Goal: Task Accomplishment & Management: Use online tool/utility

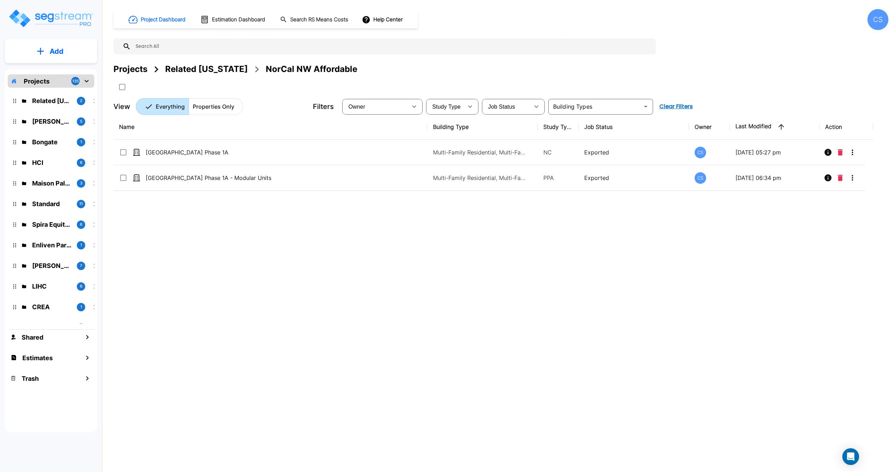
click at [179, 48] on input "text" at bounding box center [392, 46] width 522 height 16
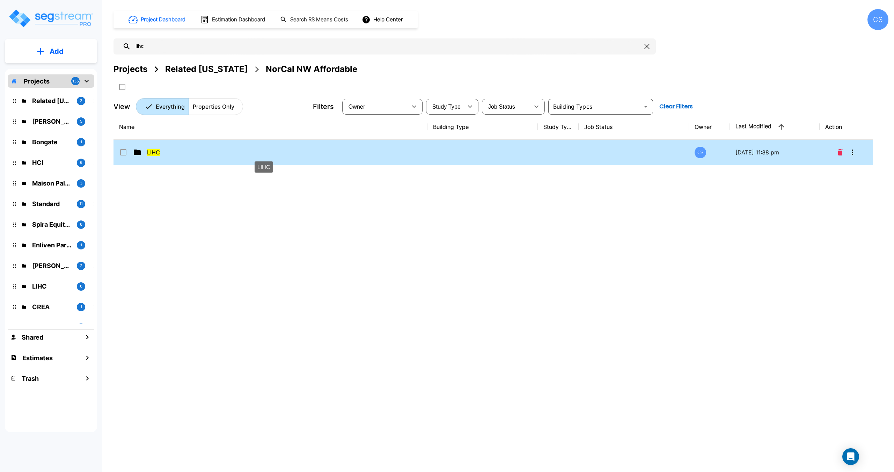
type input "lihc"
click at [157, 155] on span "LIHC" at bounding box center [153, 152] width 13 height 7
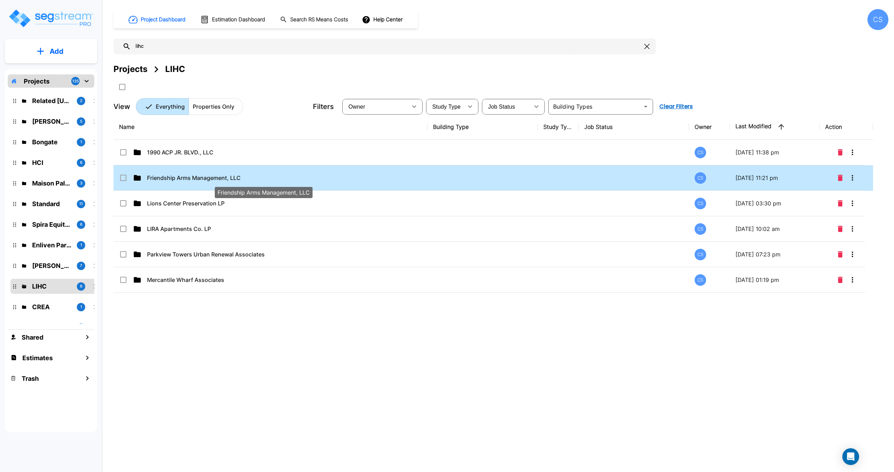
click at [178, 176] on span "Friendship Arms Management, LLC" at bounding box center [194, 178] width 94 height 8
click at [178, 176] on div "Name Building Type Study Type Job Status Owner Last Modified Action 1990 ACP JR…" at bounding box center [494, 260] width 760 height 293
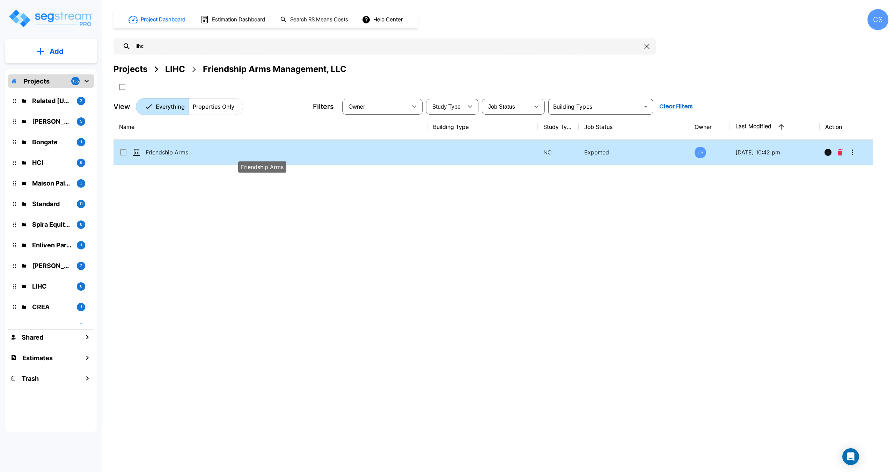
click at [168, 148] on span "Friendship Arms" at bounding box center [167, 152] width 43 height 8
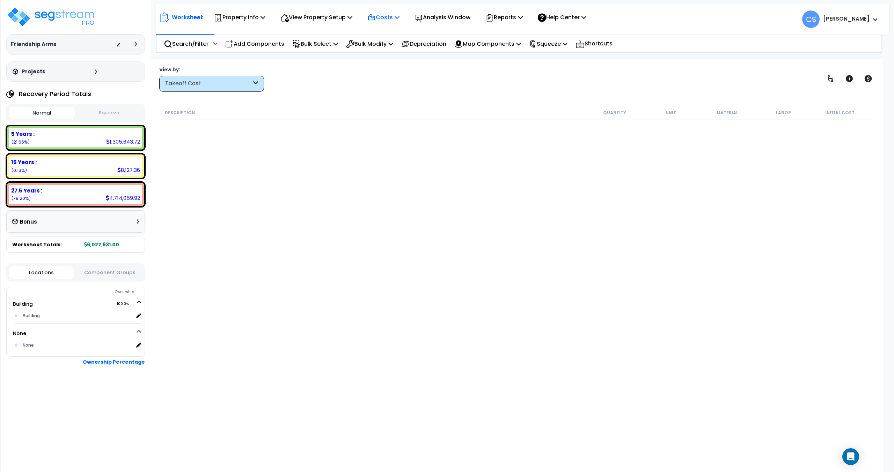
click at [387, 16] on p "Costs" at bounding box center [383, 17] width 32 height 9
click at [385, 48] on link "Direct Costs" at bounding box center [398, 48] width 69 height 14
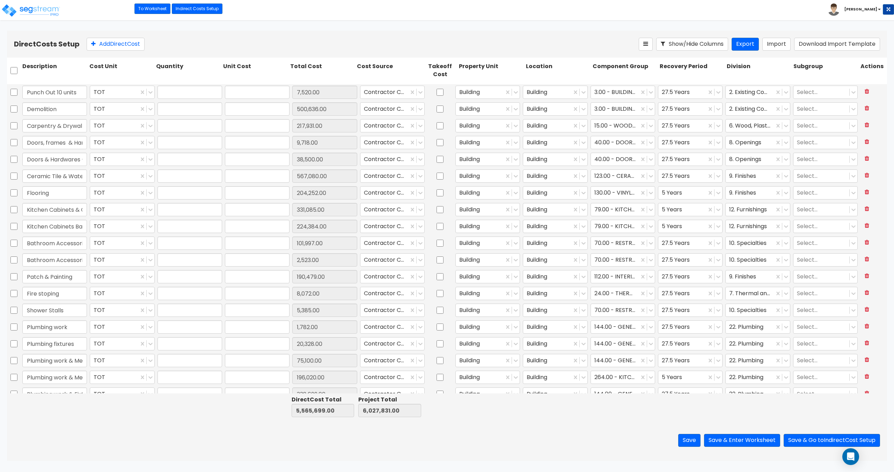
type input "1.00"
type input "7,520.00"
type input "1.00"
type input "500,636.00"
type input "1.00"
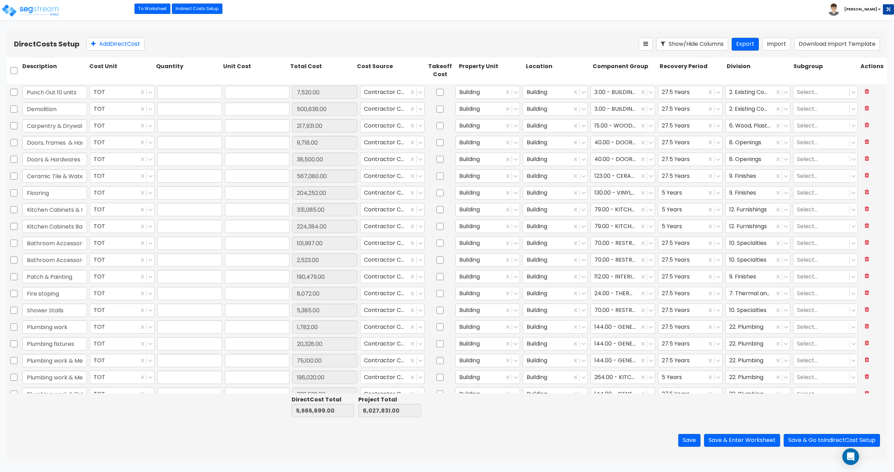
type input "217,931.00"
type input "1.00"
type input "9,718.00"
type input "1.00"
type input "38,500.00"
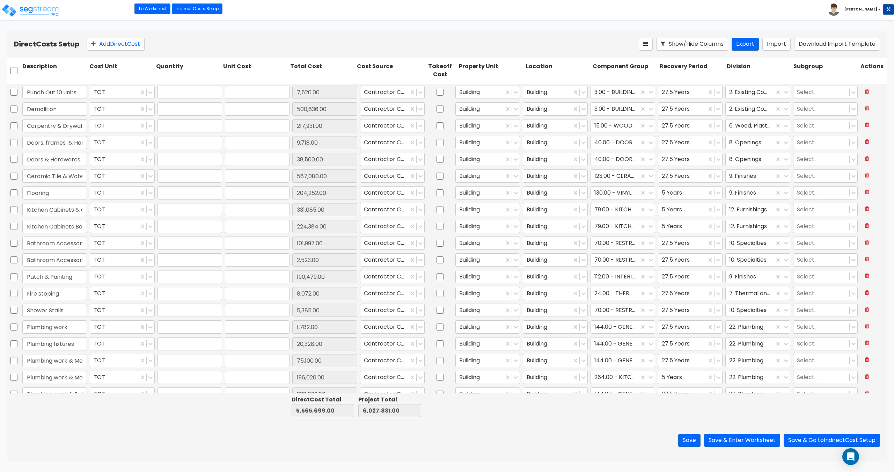
type input "1.00"
type input "567,080.00"
type input "1.00"
type input "204,252.00"
type input "1.00"
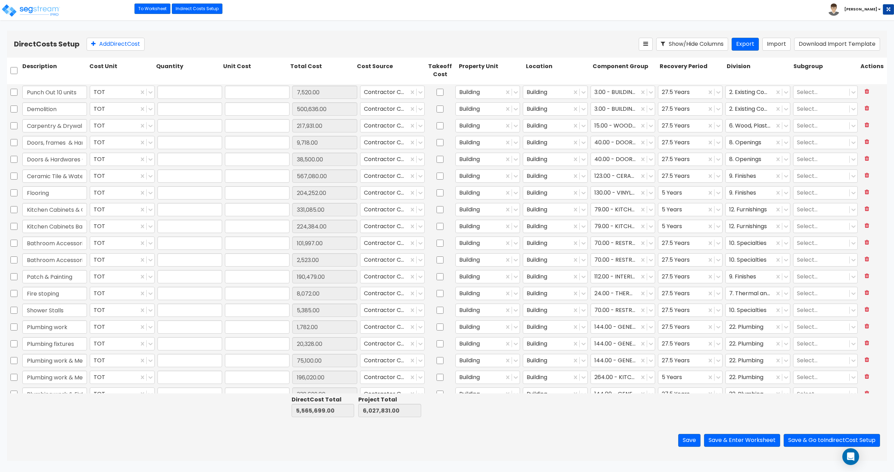
type input "331,085.00"
type input "1.00"
type input "224,384.00"
type input "1.00"
type input "101,997.00"
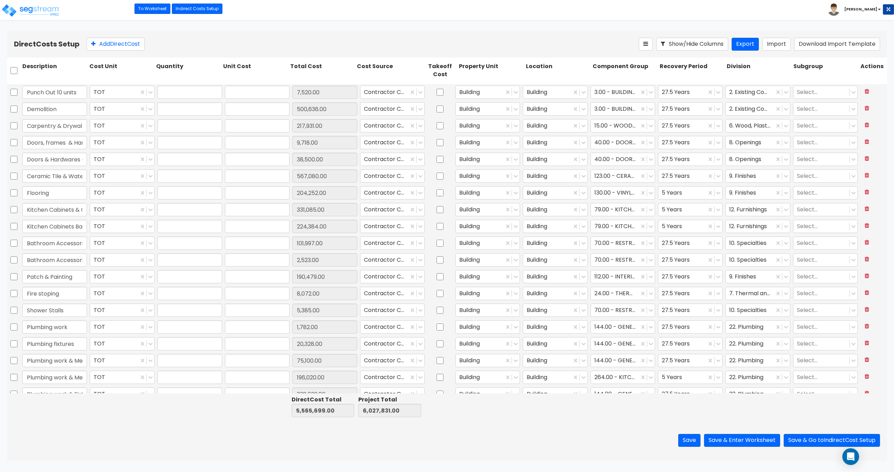
type input "1.00"
type input "2,523.00"
type input "1.00"
type input "190,479.00"
type input "1.00"
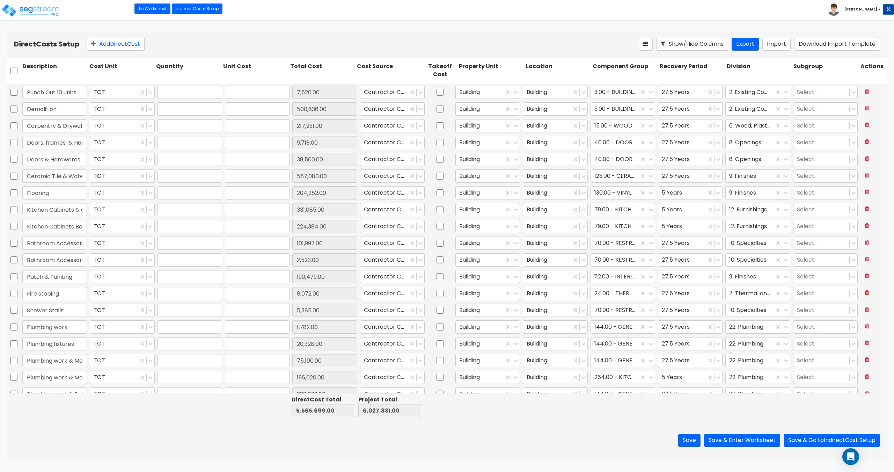
type input "8,072.00"
type input "1.00"
type input "5,385.00"
type input "1.00"
type input "1,782.00"
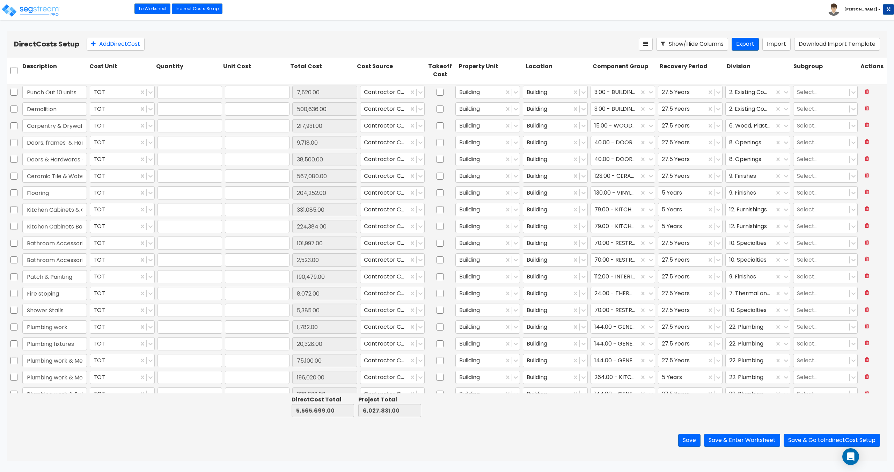
type input "1.00"
type input "20,328.00"
type input "1.00"
type input "75,100.00"
type input "1.00"
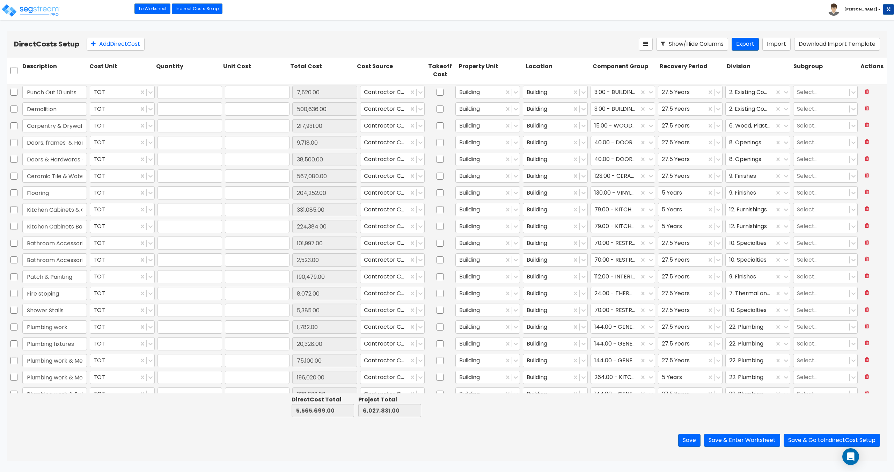
type input "196,020.00"
type input "1.00"
type input "338,699.00"
type input "1.00"
type input "61,600.00"
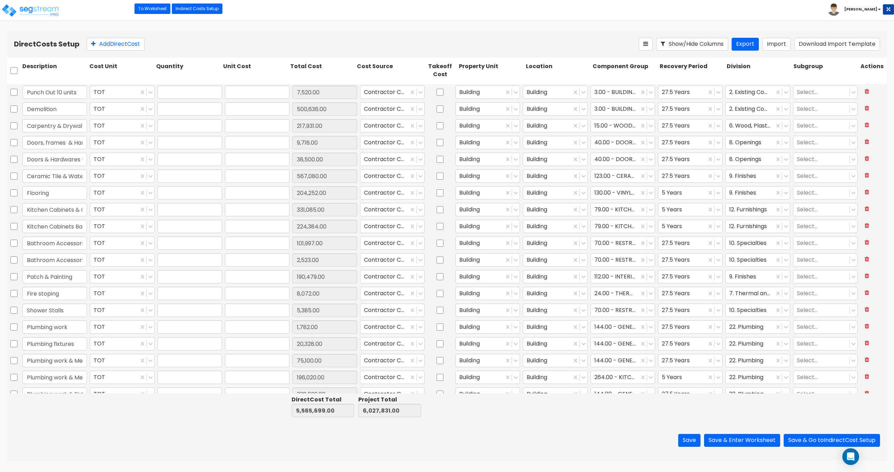
type input "1.00"
type input "9,780.00"
type input "1.00"
type input "6,250.00"
type input "1.00"
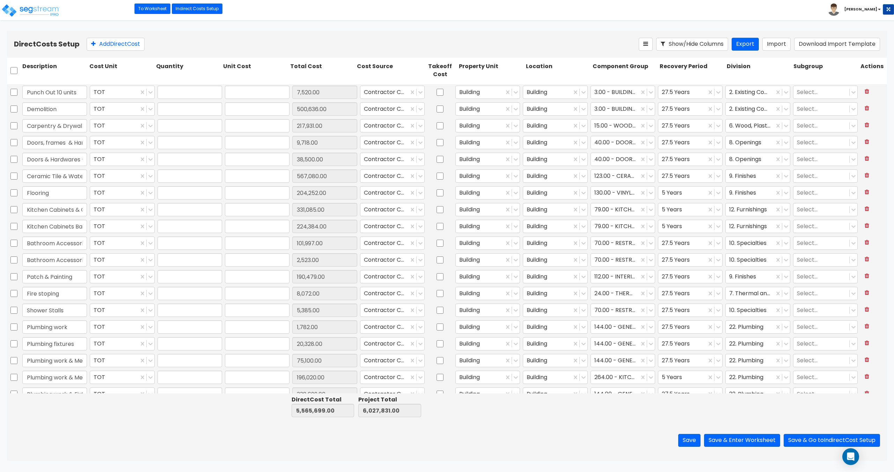
type input "124,146.00"
type input "1.00"
type input "11,350.00"
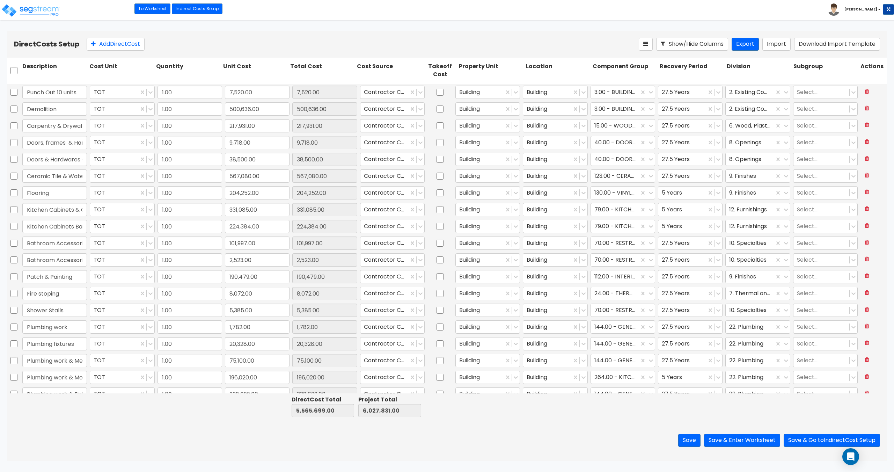
drag, startPoint x: 301, startPoint y: 39, endPoint x: 322, endPoint y: 50, distance: 23.6
click at [301, 39] on div "Add Direct Cost" at bounding box center [363, 44] width 552 height 13
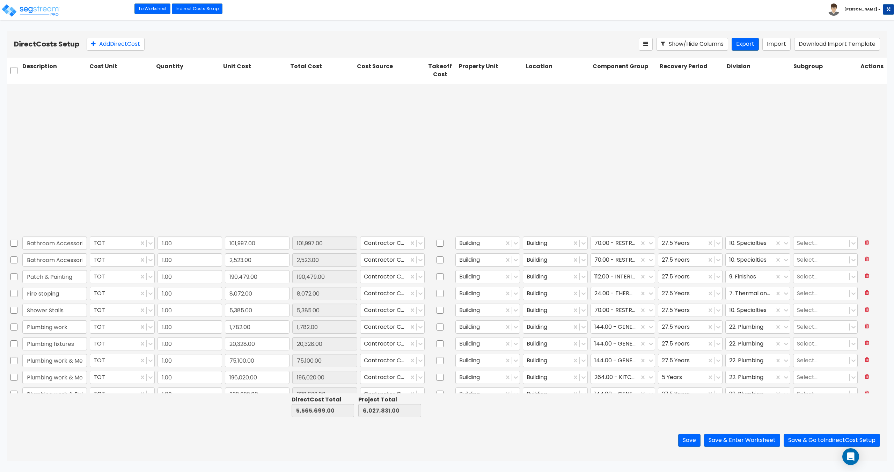
scroll to position [479, 0]
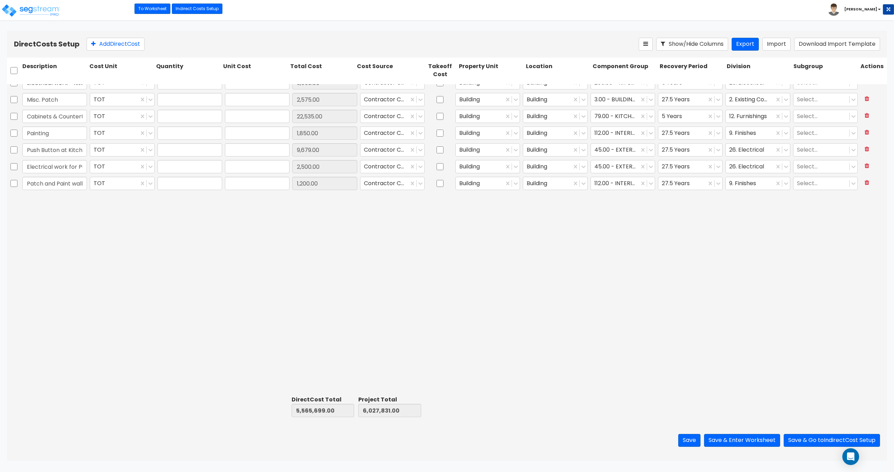
type input "1.00"
type input "3,388.00"
type input "1.00"
type input "3,550.00"
type input "1.00"
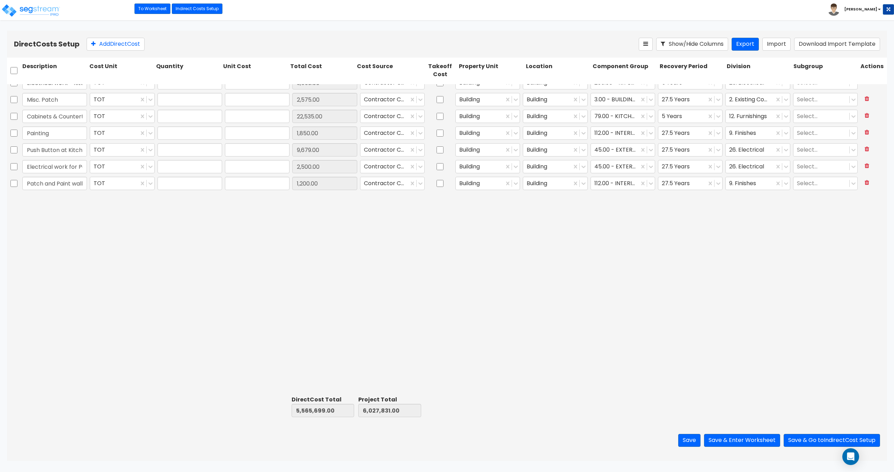
type input "2,575.00"
type input "1.00"
type input "22,535.00"
type input "1.00"
type input "1,850.00"
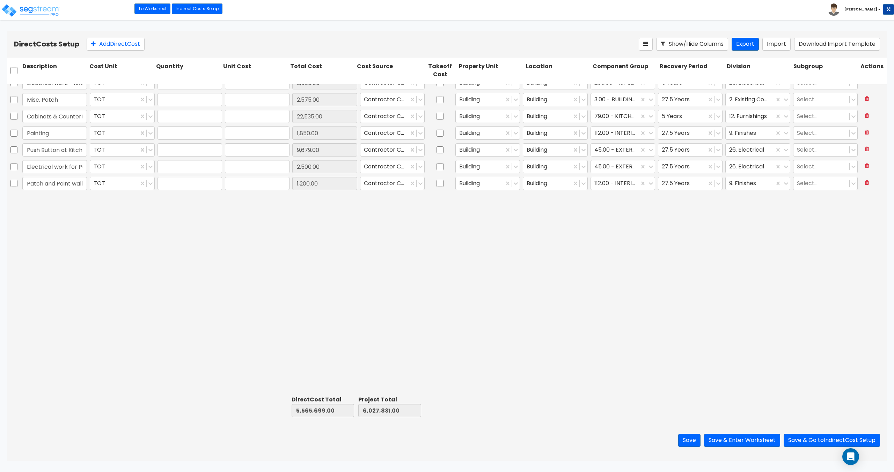
type input "1.00"
type input "9,679.00"
type input "1.00"
type input "2,500.00"
type input "1.00"
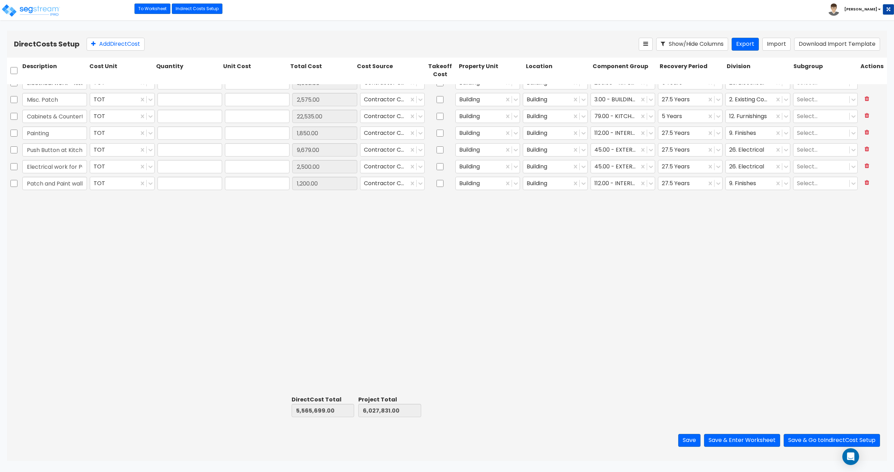
type input "1,200.00"
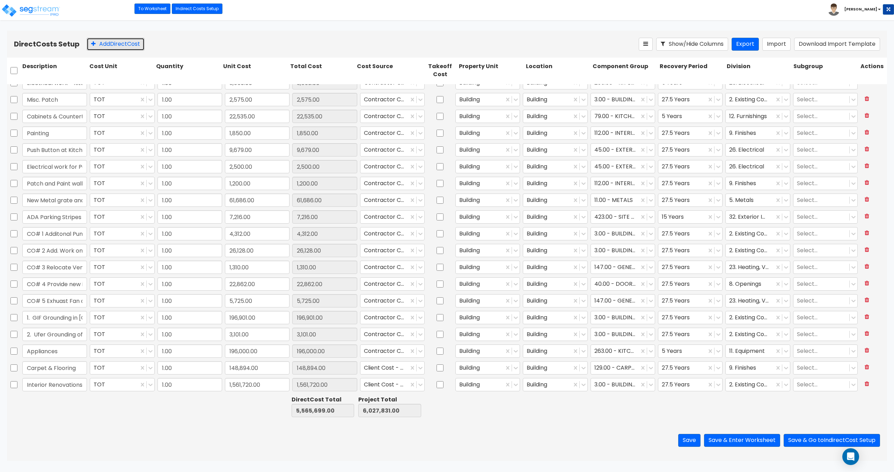
click at [108, 43] on button "Add Direct Cost" at bounding box center [116, 44] width 58 height 13
click at [41, 387] on input "text" at bounding box center [54, 384] width 65 height 13
type input "Other - Structures"
click at [243, 386] on input "0" at bounding box center [257, 384] width 65 height 13
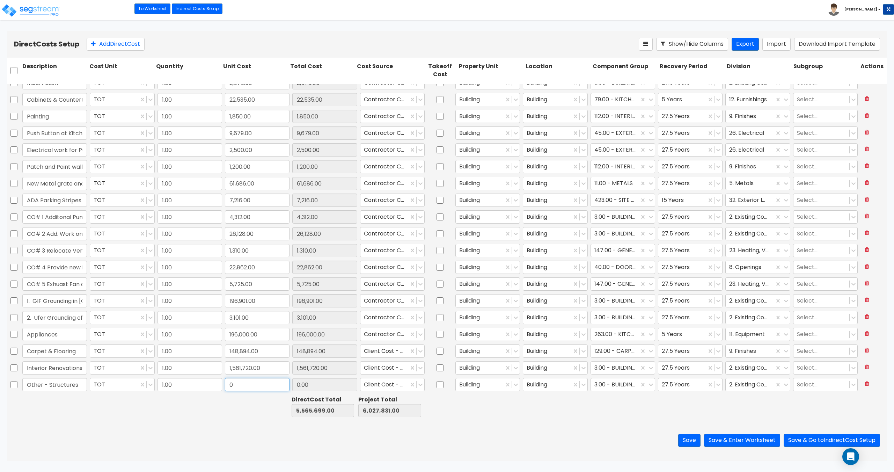
paste input "39,94"
type input "39,940"
type input "39,940.00"
click at [386, 386] on div at bounding box center [384, 384] width 41 height 9
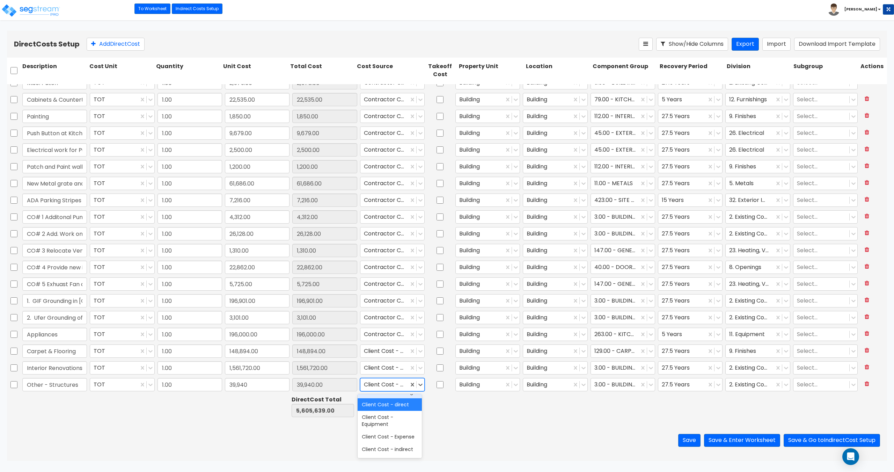
click at [384, 382] on div at bounding box center [384, 384] width 41 height 9
click at [620, 387] on div at bounding box center [615, 384] width 41 height 9
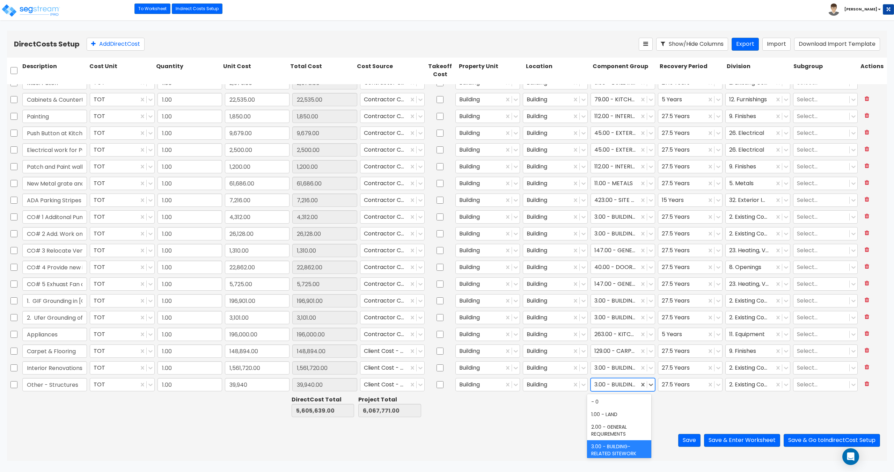
click at [620, 387] on div at bounding box center [615, 384] width 41 height 9
click at [383, 350] on div at bounding box center [384, 350] width 41 height 9
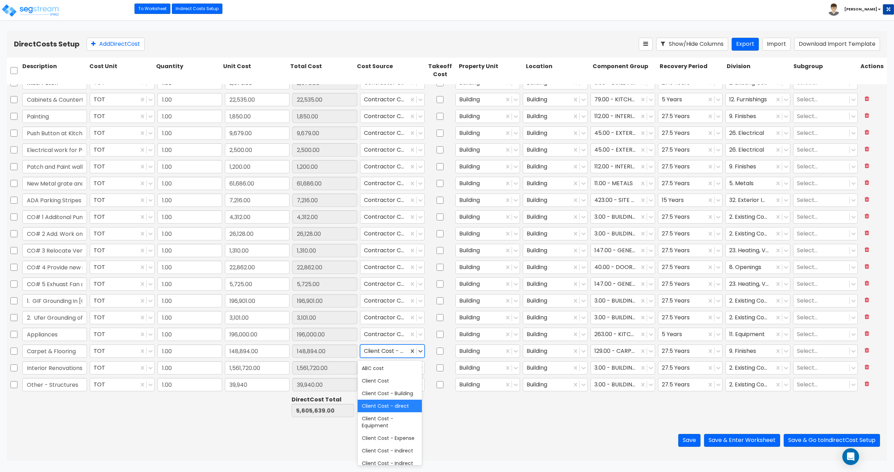
click at [375, 350] on div at bounding box center [384, 350] width 41 height 9
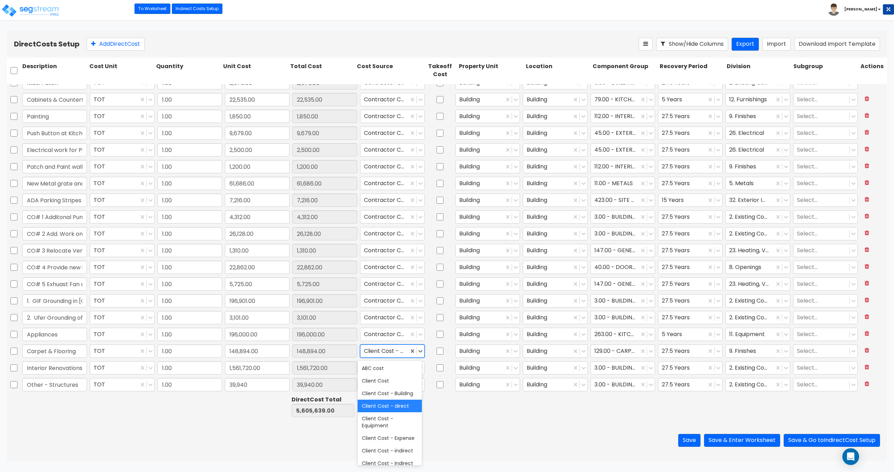
click at [375, 350] on div at bounding box center [384, 350] width 41 height 9
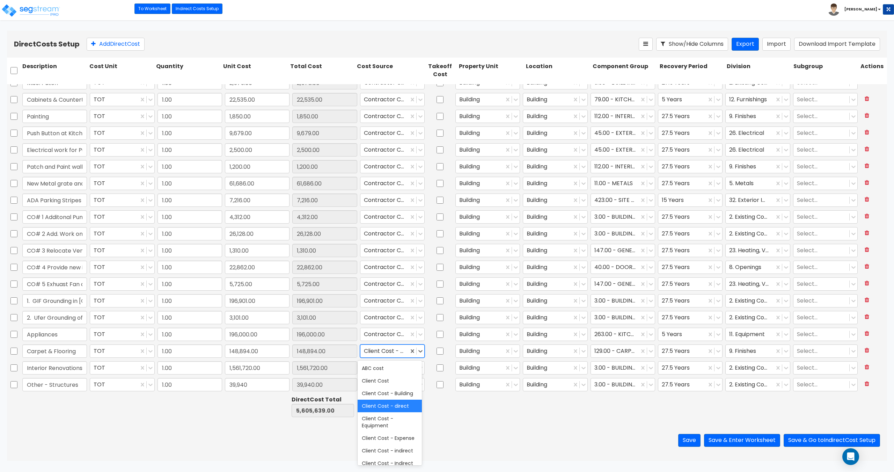
click at [375, 350] on div at bounding box center [384, 350] width 41 height 9
click at [373, 366] on div at bounding box center [384, 367] width 41 height 9
click at [375, 350] on div at bounding box center [384, 350] width 41 height 9
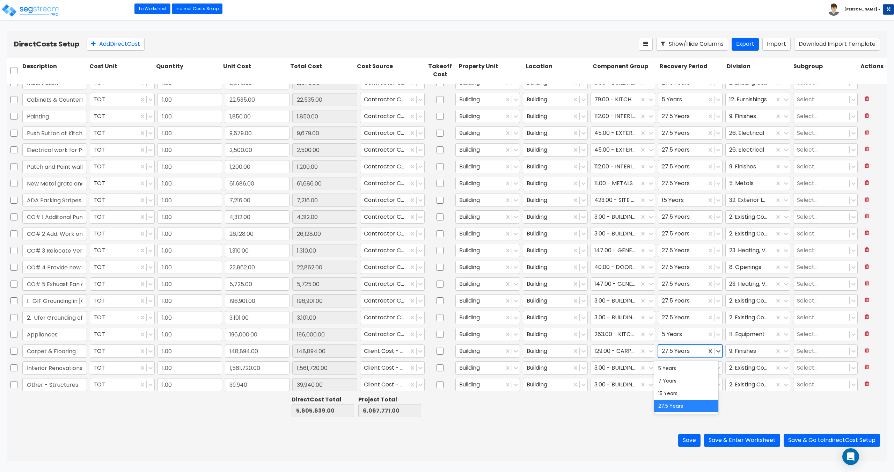
click at [700, 352] on div "27.5 Years" at bounding box center [682, 351] width 48 height 12
click at [681, 369] on div "5 Years" at bounding box center [686, 368] width 64 height 13
click at [739, 442] on button "Save & Enter Worksheet" at bounding box center [742, 440] width 76 height 13
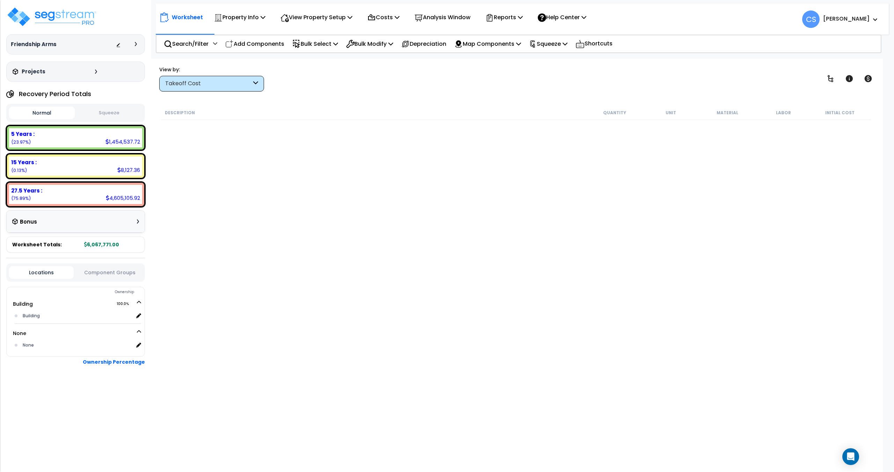
click at [159, 115] on div "Description Quantity Unit Material Labor Initial Cost" at bounding box center [516, 263] width 719 height 316
click at [377, 73] on div "View by: Takeoff Cost Takeoff Cost" at bounding box center [516, 79] width 719 height 26
click at [568, 48] on p "Squeeze" at bounding box center [548, 43] width 38 height 9
click at [563, 58] on link "Squeeze" at bounding box center [560, 59] width 69 height 14
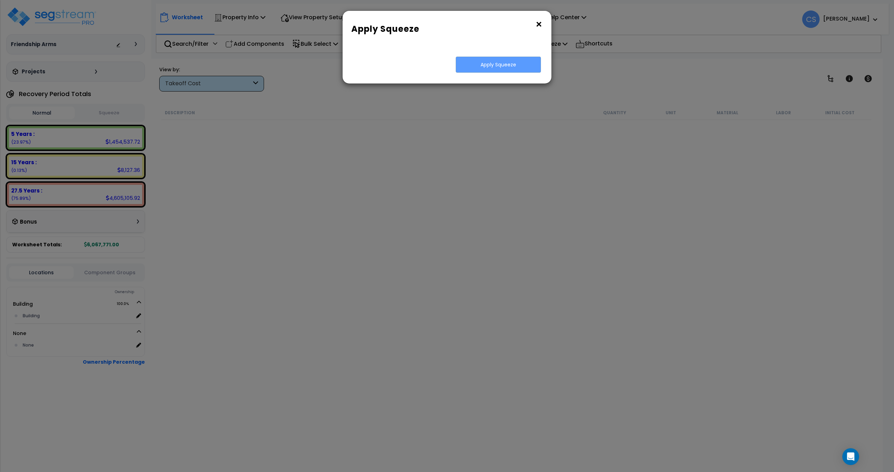
click at [536, 23] on button "×" at bounding box center [539, 24] width 8 height 11
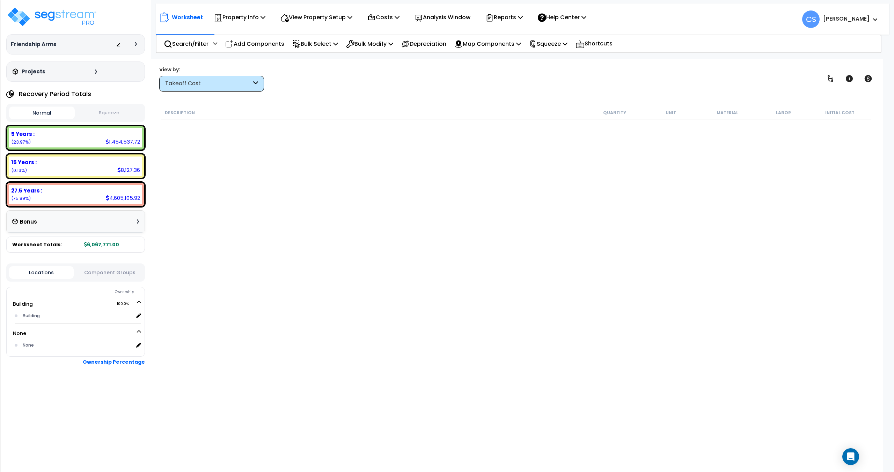
click at [315, 70] on div "View by: Takeoff Cost Takeoff Cost" at bounding box center [516, 79] width 719 height 26
click at [77, 17] on img at bounding box center [51, 16] width 91 height 21
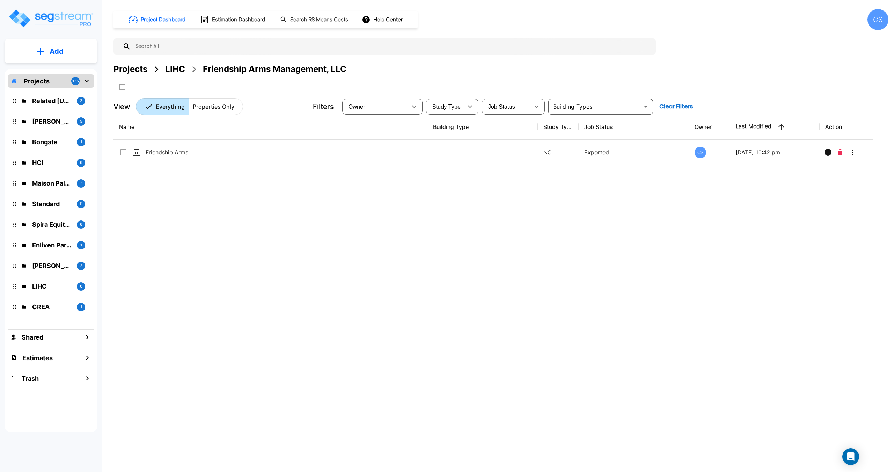
click at [175, 69] on div "LIHC" at bounding box center [175, 69] width 20 height 13
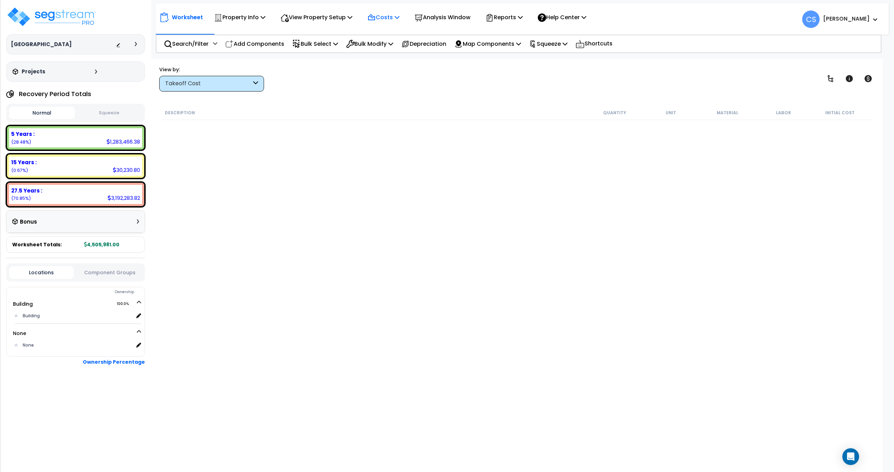
click at [392, 22] on p "Costs" at bounding box center [383, 17] width 32 height 9
click at [386, 44] on link "Direct Costs" at bounding box center [398, 48] width 69 height 14
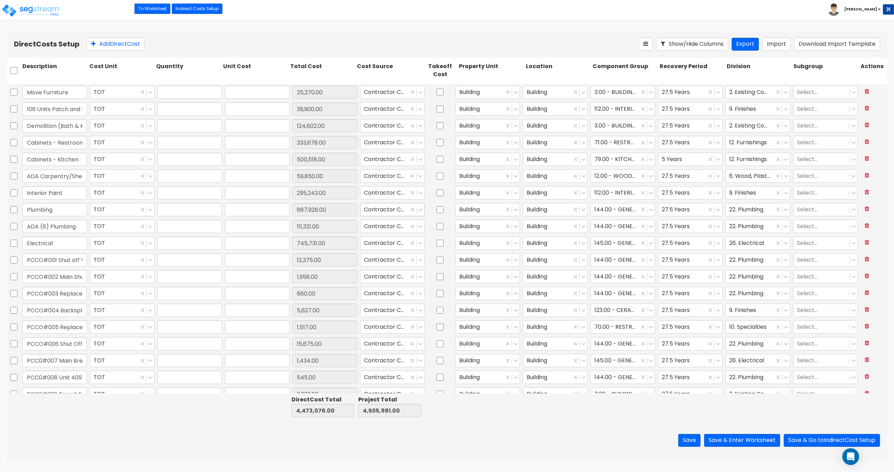
type input "1.00"
type input "25,270.00"
type input "1.00"
type input "39,900.00"
type input "1.00"
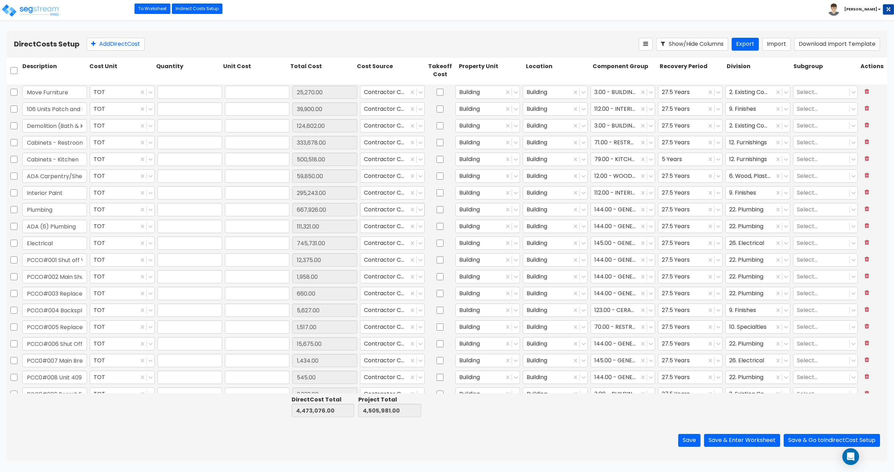
type input "124,602.00"
type input "1.00"
type input "333,678.00"
type input "1.00"
type input "500,518.00"
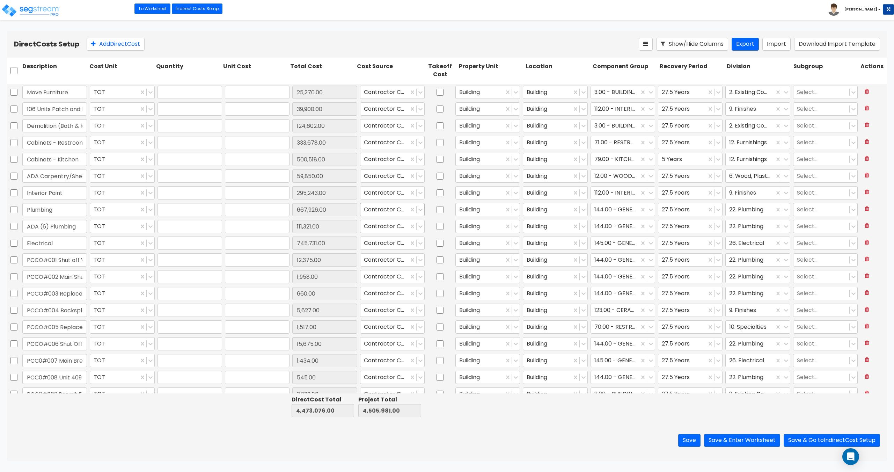
type input "1.00"
type input "59,850.00"
type input "1.00"
type input "295,243.00"
type input "1.00"
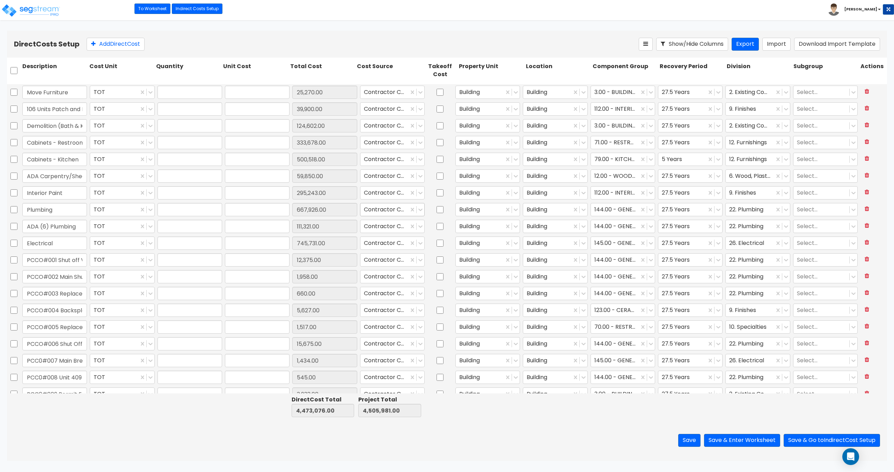
type input "667,926.00"
type input "1.00"
type input "111,321.00"
type input "1.00"
type input "745,731.00"
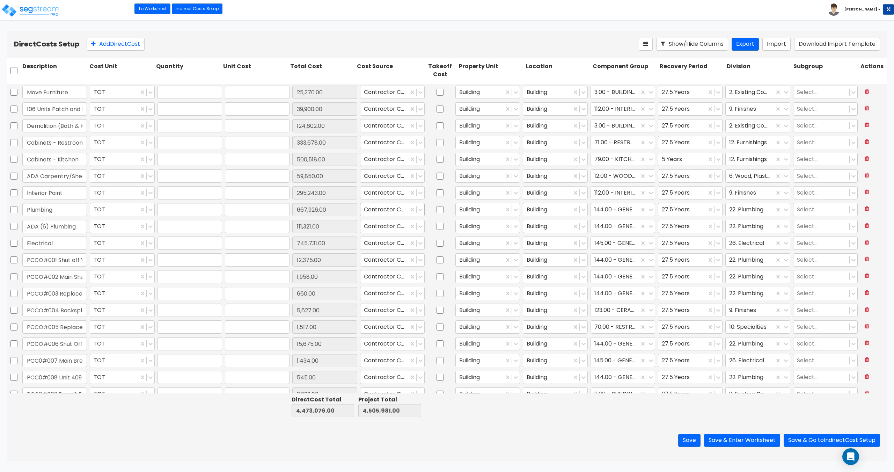
type input "1.00"
type input "12,375.00"
type input "1.00"
type input "1,958.00"
type input "1.00"
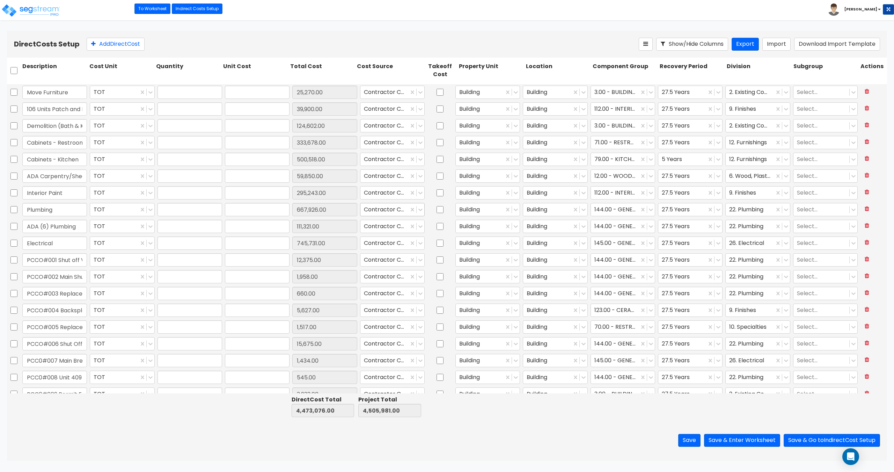
type input "660.00"
type input "1.00"
type input "5,627.00"
type input "1.00"
type input "1,517.00"
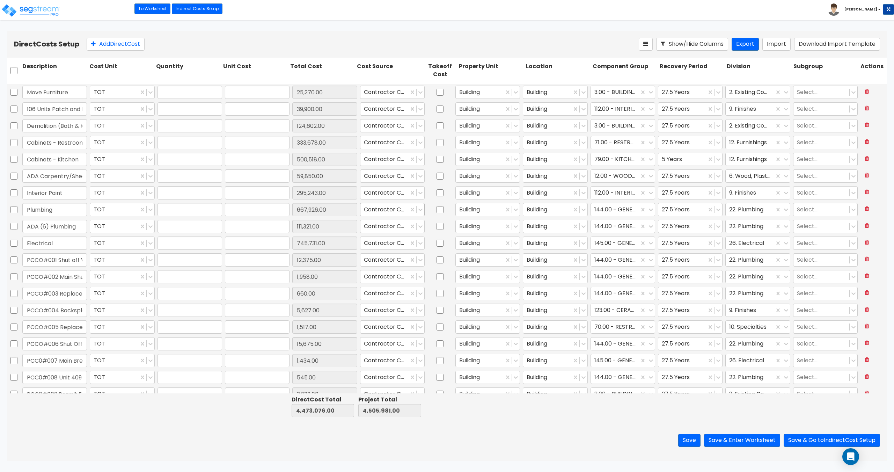
type input "1.00"
type input "15,675.00"
type input "1.00"
type input "1,434.00"
type input "1.00"
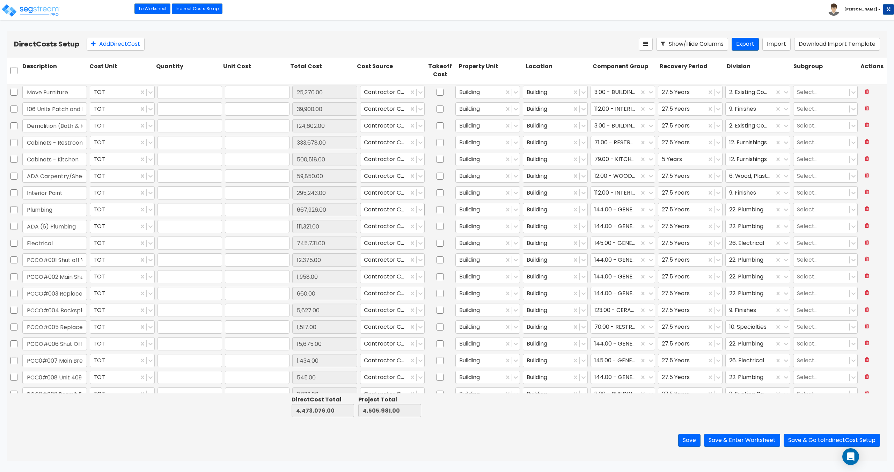
type input "545.00"
type input "1.00"
type input "3,933.00"
type input "1.00"
type input "1,517.00"
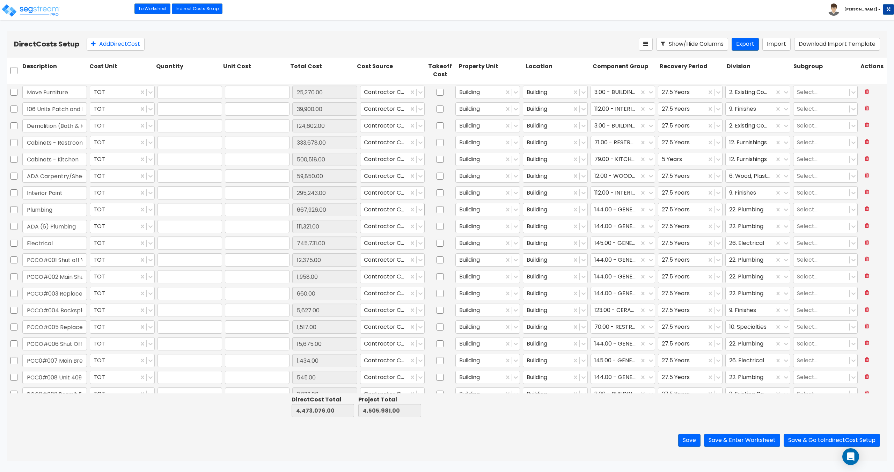
type input "1.00"
type input "759.00"
type input "1.00"
type input "1,139.00"
type input "1.00"
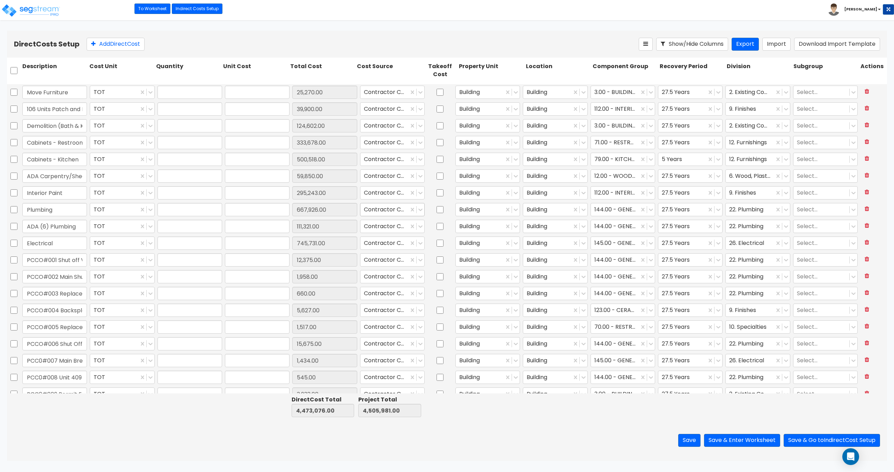
type input "11,000.00"
type input "1.00"
type input "19,250.00"
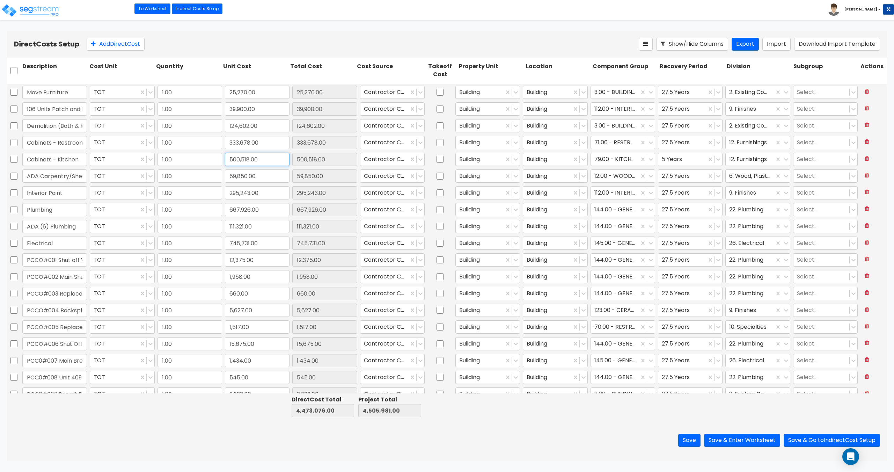
click at [270, 160] on input "500,518.00" at bounding box center [257, 159] width 65 height 13
type input "583"
type input "583.00"
click at [263, 160] on input "583" at bounding box center [257, 159] width 65 height 13
type input "583,937"
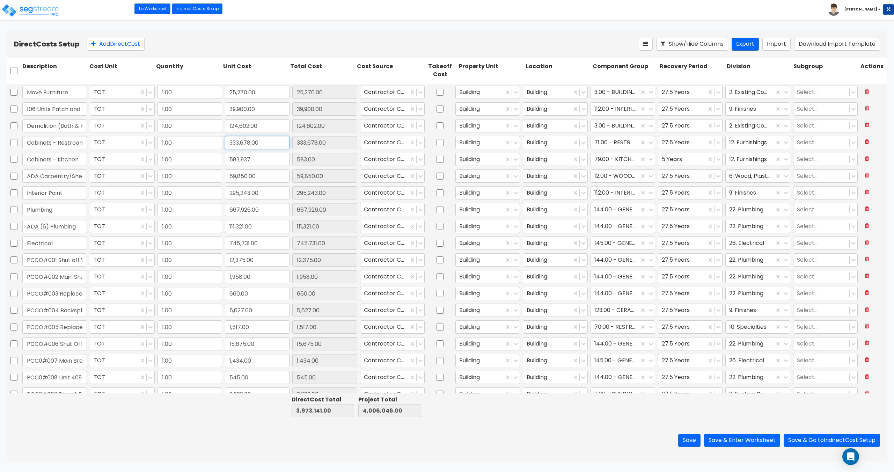
click at [255, 140] on input "333,678.00" at bounding box center [257, 142] width 65 height 13
type input "583,937.00"
click at [262, 141] on input "333,678.00" at bounding box center [257, 142] width 65 height 13
drag, startPoint x: 270, startPoint y: 142, endPoint x: 146, endPoint y: 128, distance: 125.1
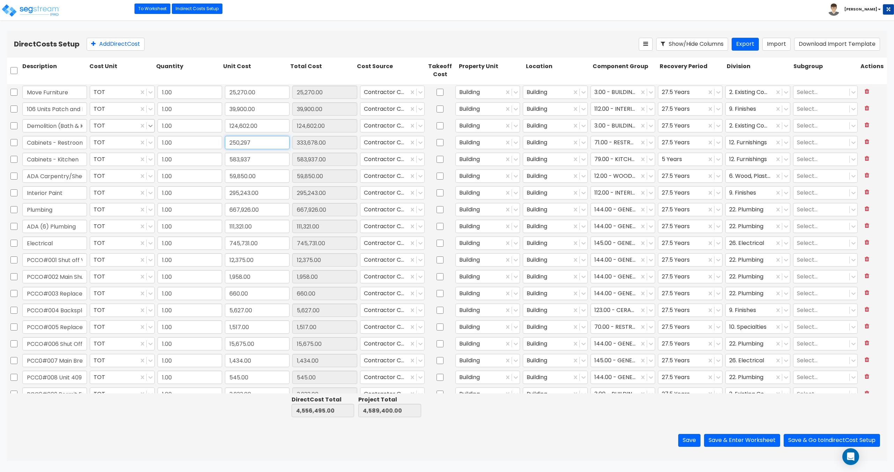
type input "250,297"
type input "250,297.00"
click at [249, 144] on input "250,297" at bounding box center [257, 142] width 65 height 13
click at [260, 143] on input "250,297" at bounding box center [257, 142] width 65 height 13
click at [246, 141] on input "250,297" at bounding box center [257, 142] width 65 height 13
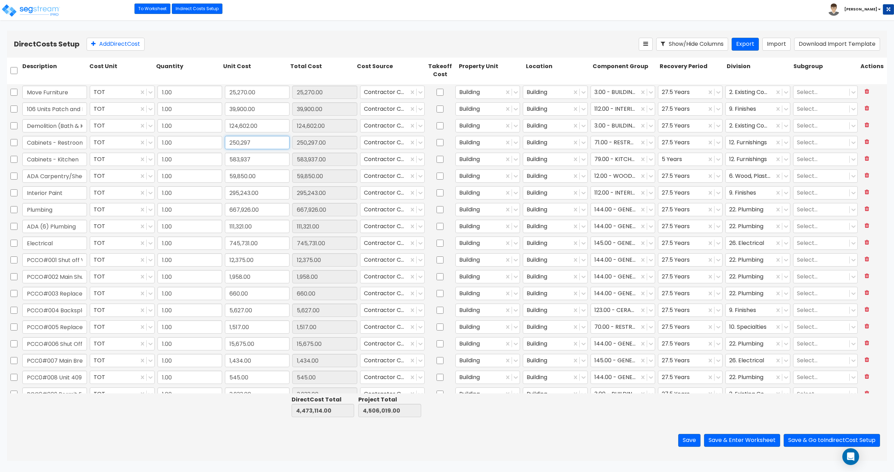
drag, startPoint x: 252, startPoint y: 141, endPoint x: 242, endPoint y: 142, distance: 10.2
click at [242, 142] on input "250,297" at bounding box center [257, 142] width 65 height 13
type input "250,259"
click at [267, 162] on input "583,937" at bounding box center [257, 159] width 65 height 13
type input "250,259.00"
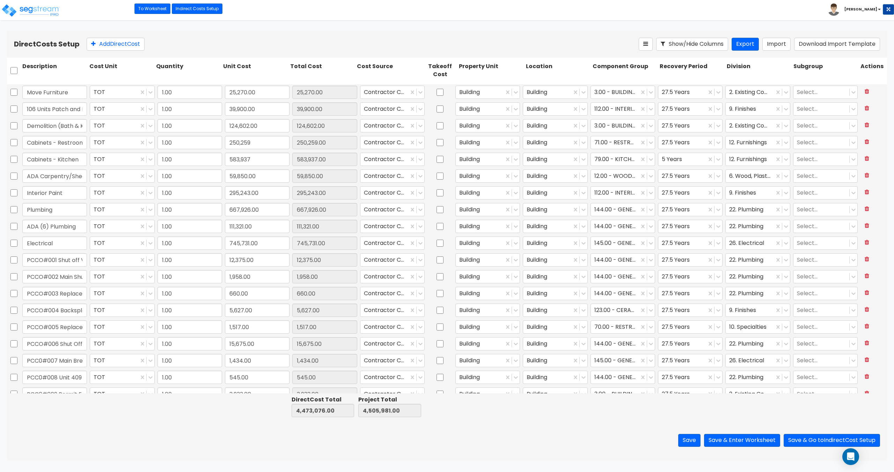
click at [197, 431] on div "Save Save & Enter Worksheet Save & Go to Indirect Cost Setup" at bounding box center [447, 440] width 880 height 41
click at [747, 436] on button "Save & Enter Worksheet" at bounding box center [742, 440] width 76 height 13
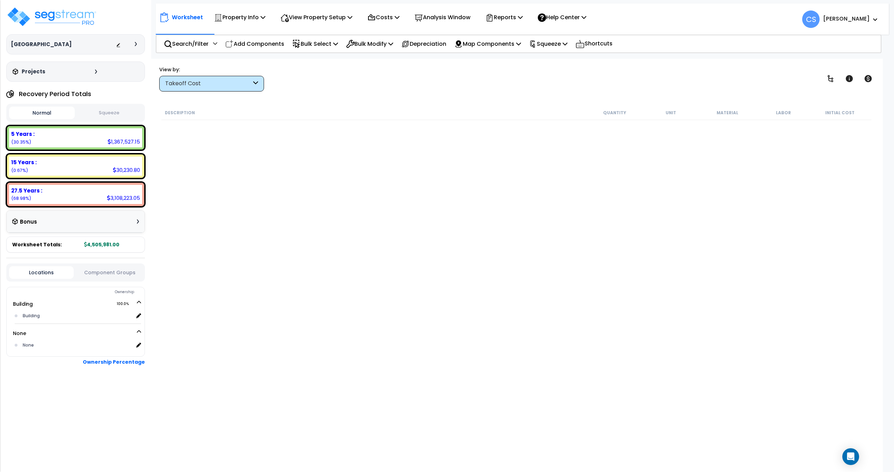
click at [267, 292] on div "Description Quantity Unit Material Labor Initial Cost" at bounding box center [516, 263] width 712 height 316
click at [57, 20] on img at bounding box center [51, 16] width 91 height 21
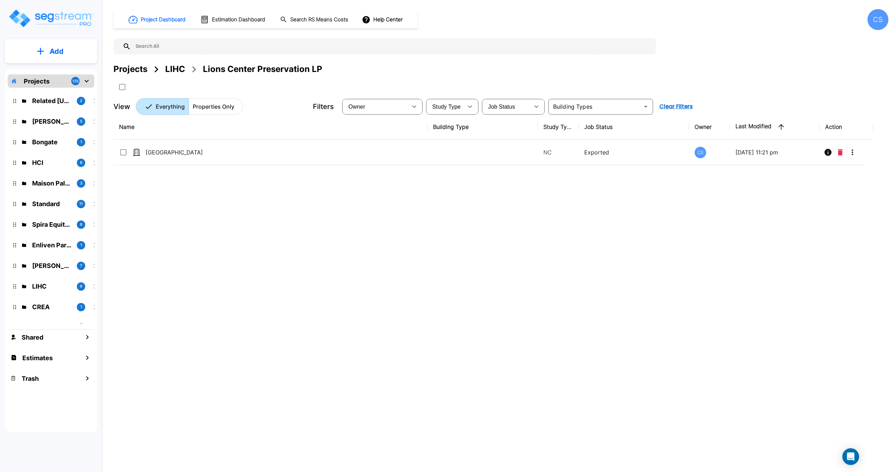
click at [175, 64] on div "LIHC" at bounding box center [175, 69] width 20 height 13
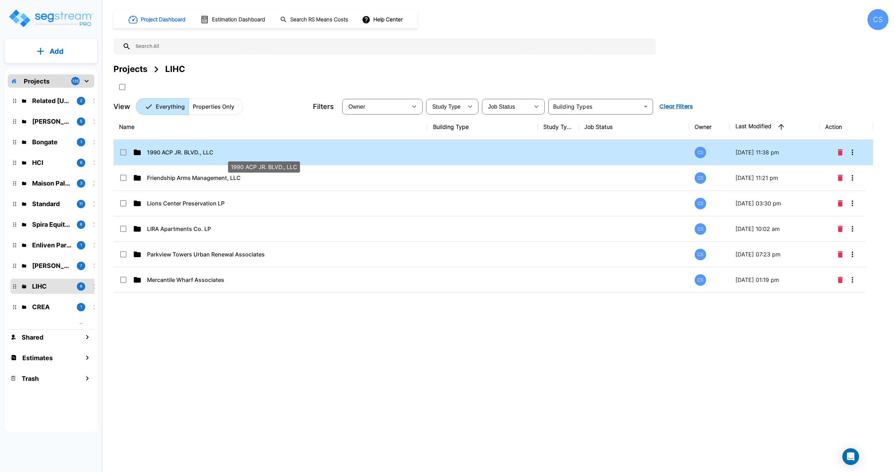
click at [169, 153] on p "1990 ACP JR. BLVD., LLC" at bounding box center [263, 152] width 233 height 8
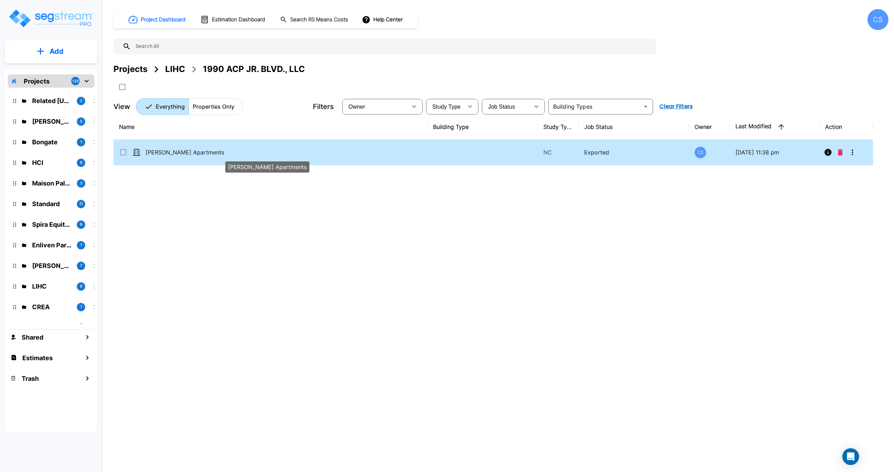
click at [155, 153] on p "Paul Robeson Apartments" at bounding box center [262, 152] width 233 height 8
checkbox input "true"
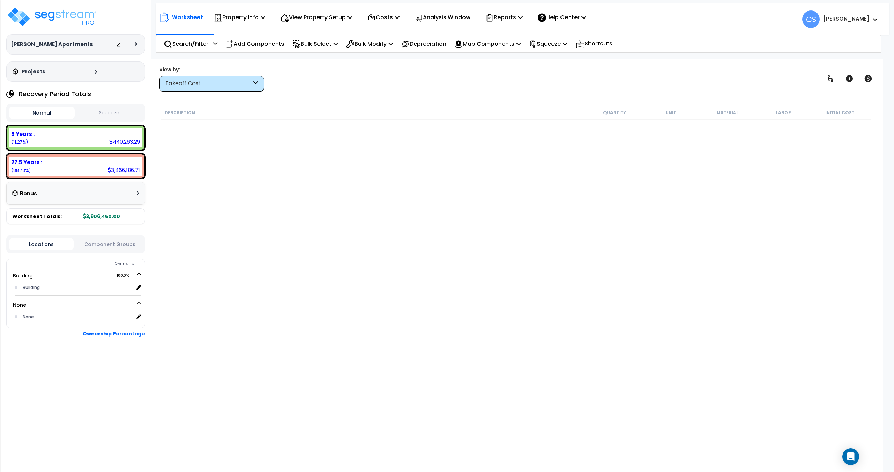
click at [308, 146] on div "Description Quantity Unit Material Labor Initial Cost" at bounding box center [516, 263] width 712 height 316
click at [393, 18] on p "Costs" at bounding box center [383, 17] width 32 height 9
click at [393, 37] on link "Indirect Costs" at bounding box center [398, 33] width 69 height 14
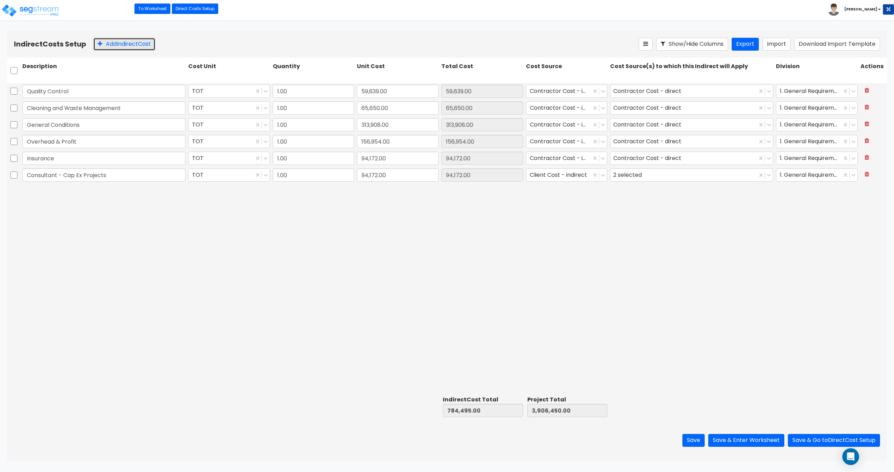
click at [118, 46] on button "Add Indirect Cost" at bounding box center [124, 44] width 62 height 13
click at [122, 194] on input "text" at bounding box center [103, 191] width 163 height 13
type input "Other - Structures"
click at [377, 197] on input "0" at bounding box center [398, 191] width 82 height 13
paste input "47,499"
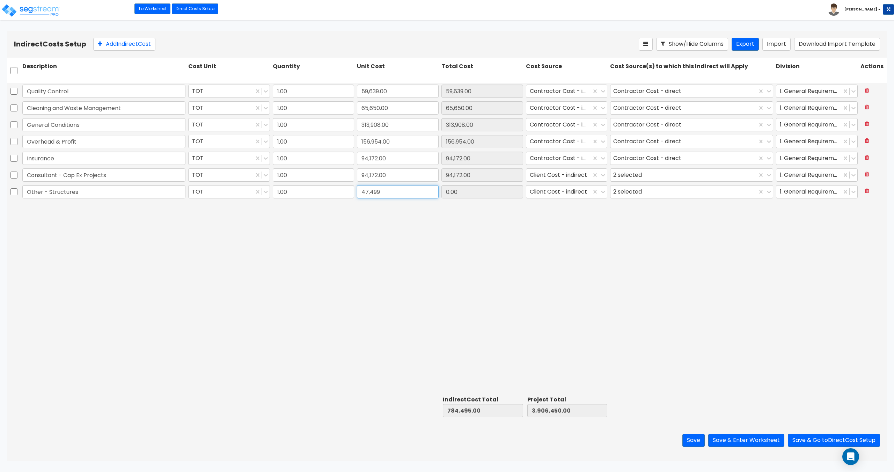
click at [424, 187] on input "47,499" at bounding box center [398, 191] width 82 height 13
click at [360, 191] on input "47,499" at bounding box center [398, 191] width 82 height 13
type input "47,499"
type input "47,499.00"
click at [414, 174] on input "94,172.00" at bounding box center [398, 174] width 82 height 13
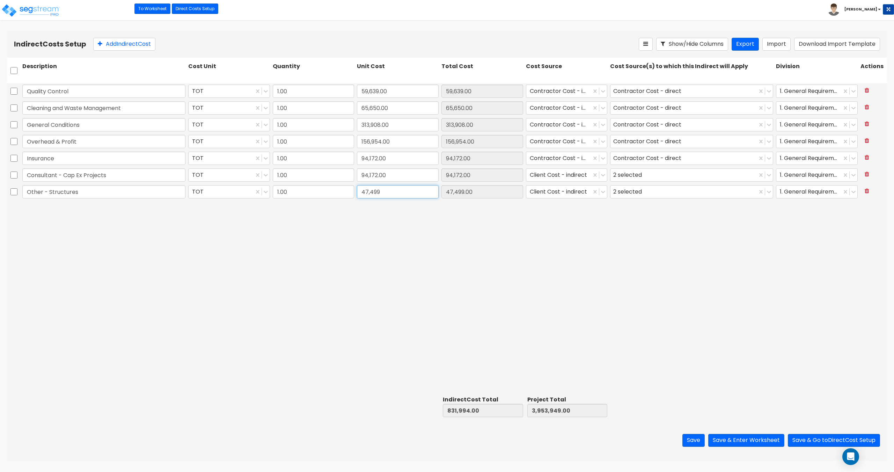
click at [403, 190] on input "47,499" at bounding box center [398, 191] width 82 height 13
click at [361, 190] on input "47,499" at bounding box center [398, 191] width 82 height 13
drag, startPoint x: 388, startPoint y: 190, endPoint x: 347, endPoint y: 190, distance: 40.5
click at [347, 190] on div "Other - Structures TOT 1.00 47,499 47,499.00 Client Cost - indirect 2 selected …" at bounding box center [447, 192] width 880 height 16
type input "0.00"
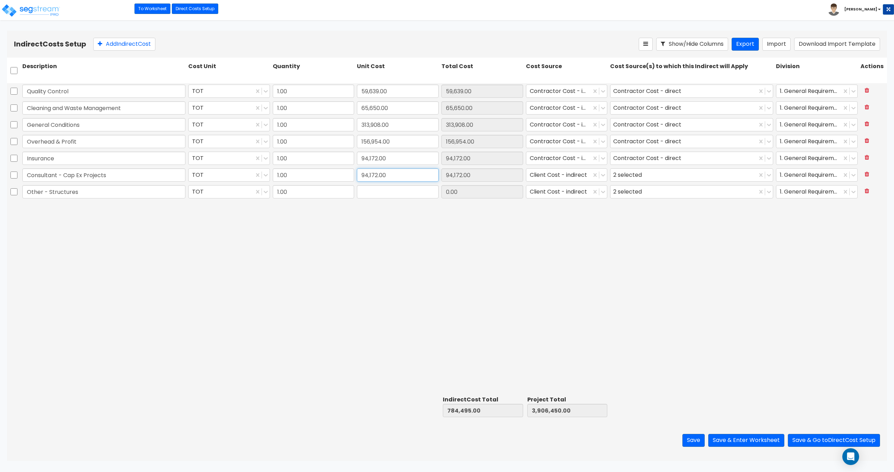
click at [403, 174] on input "94,172.00" at bounding box center [398, 174] width 82 height 13
click at [389, 187] on input "text" at bounding box center [398, 191] width 82 height 13
click at [381, 191] on input "text" at bounding box center [398, 191] width 82 height 13
paste input "47,499"
type input "47,499"
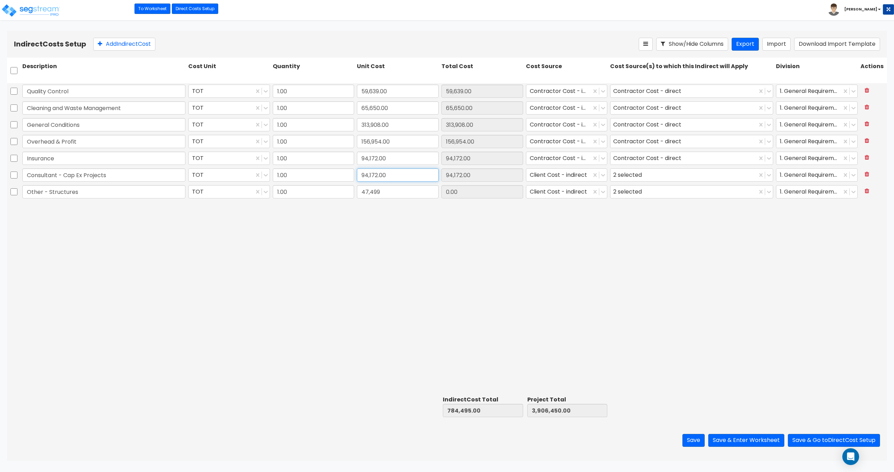
type input "47,499.00"
click at [395, 176] on input "94,172.00" at bounding box center [398, 174] width 82 height 13
click at [389, 190] on input "47,499" at bounding box center [398, 191] width 82 height 13
click at [400, 174] on input "94,172.00" at bounding box center [398, 174] width 82 height 13
click at [397, 186] on input "47,499" at bounding box center [398, 191] width 82 height 13
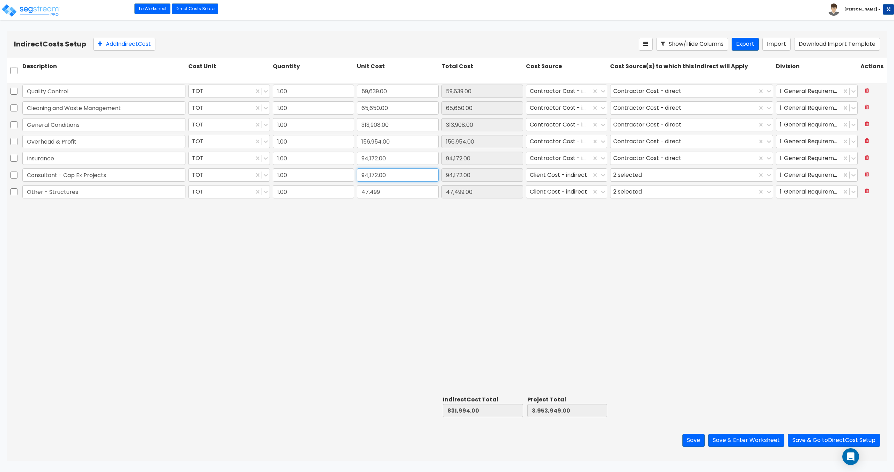
click at [402, 176] on input "94,172.00" at bounding box center [398, 174] width 82 height 13
click at [395, 192] on input "47,499" at bounding box center [398, 191] width 82 height 13
click at [402, 178] on input "94,172.00" at bounding box center [398, 174] width 82 height 13
click at [395, 196] on input "47,499" at bounding box center [398, 191] width 82 height 13
click at [404, 176] on input "94,172.00" at bounding box center [398, 174] width 82 height 13
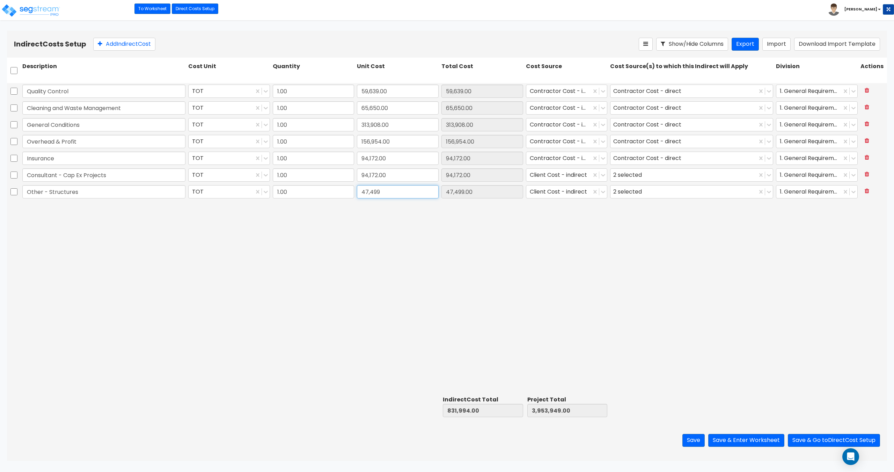
click at [395, 198] on input "47,499" at bounding box center [398, 191] width 82 height 13
click at [400, 181] on input "94,172.00" at bounding box center [398, 174] width 82 height 13
click at [395, 198] on input "47,499" at bounding box center [398, 191] width 82 height 13
click at [402, 178] on input "94,172.00" at bounding box center [398, 174] width 82 height 13
click at [396, 197] on input "47,499" at bounding box center [398, 191] width 82 height 13
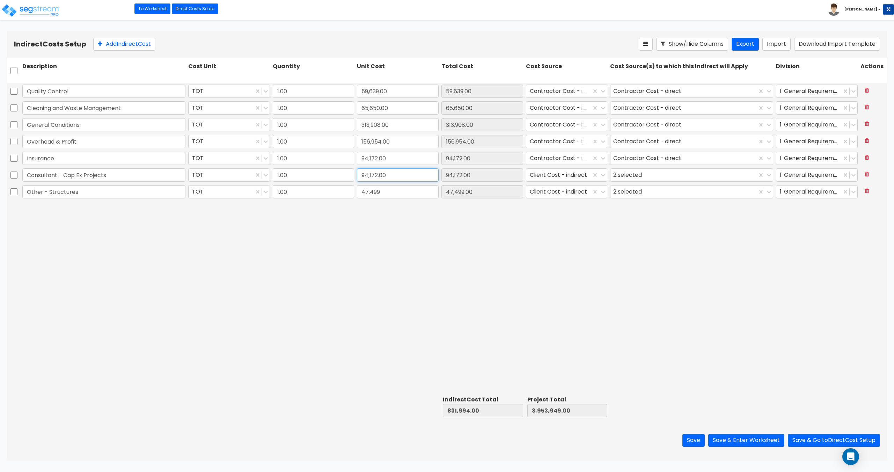
click at [401, 174] on input "94,172.00" at bounding box center [398, 174] width 82 height 13
click at [395, 190] on input "47,499" at bounding box center [398, 191] width 82 height 13
click at [400, 171] on input "94,172.00" at bounding box center [398, 174] width 82 height 13
click at [394, 191] on input "47,499" at bounding box center [398, 191] width 82 height 13
click at [399, 174] on input "94,172.00" at bounding box center [398, 174] width 82 height 13
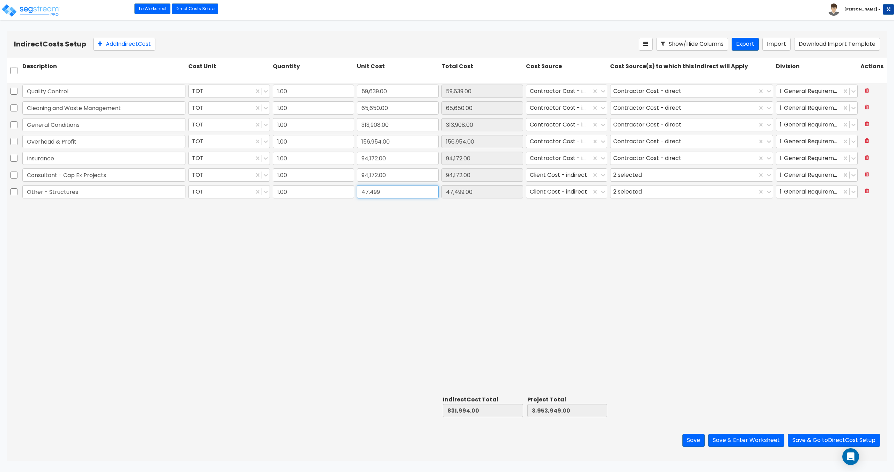
click at [370, 194] on input "47,499" at bounding box center [398, 191] width 82 height 13
click at [361, 192] on input "47,499" at bounding box center [398, 191] width 82 height 13
click at [360, 191] on input "47,499" at bounding box center [398, 191] width 82 height 13
type input "47,499"
click at [401, 189] on input "47,499" at bounding box center [398, 191] width 82 height 13
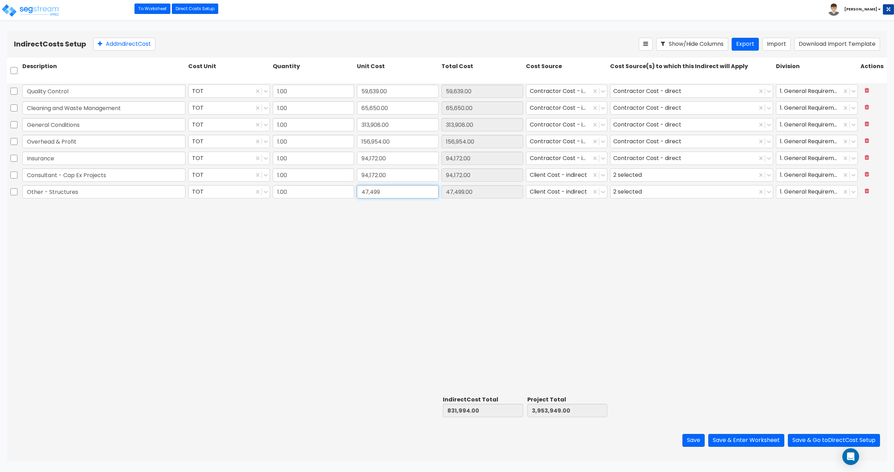
click at [401, 189] on input "47,499" at bounding box center [398, 191] width 82 height 13
click at [313, 189] on input "1.00" at bounding box center [314, 191] width 82 height 13
click at [306, 192] on input "1" at bounding box center [314, 191] width 82 height 13
type input "1"
click at [307, 177] on input "1.00" at bounding box center [314, 174] width 82 height 13
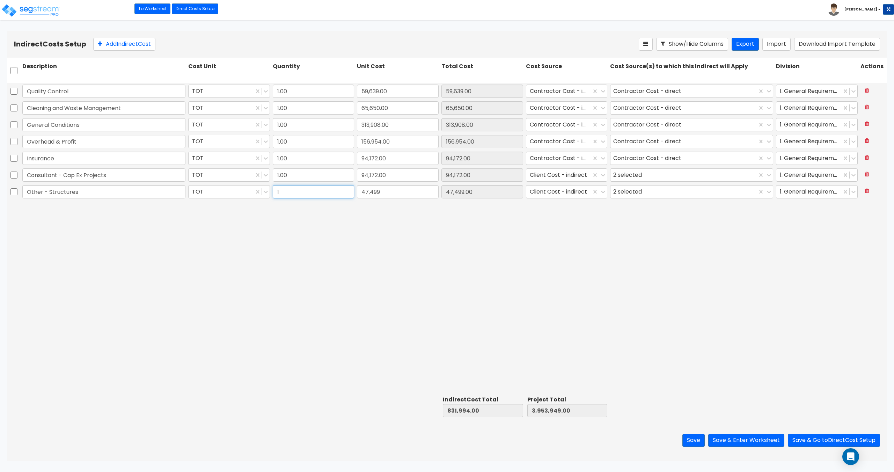
click at [318, 189] on input "1" at bounding box center [314, 191] width 82 height 13
click at [380, 189] on input "47,499" at bounding box center [398, 191] width 82 height 13
click at [402, 192] on input "47,499" at bounding box center [398, 191] width 82 height 13
click at [869, 187] on button at bounding box center [867, 191] width 13 height 12
click at [752, 45] on button "Export" at bounding box center [745, 44] width 27 height 13
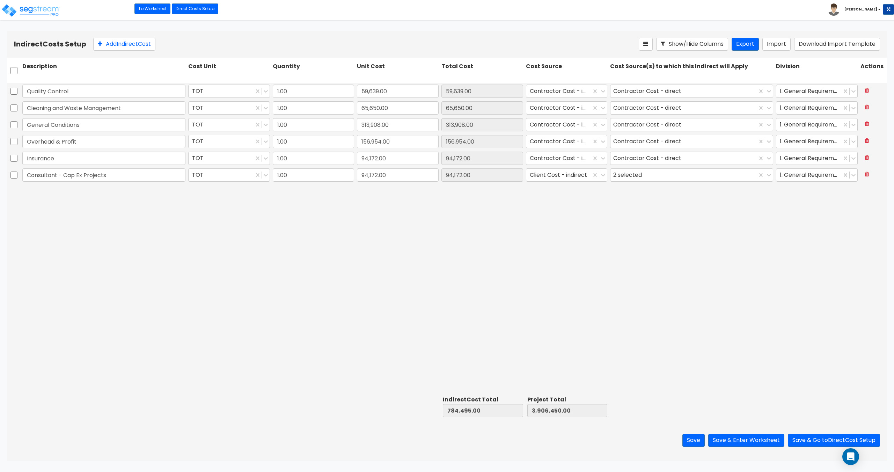
click at [10, 70] on div at bounding box center [14, 69] width 14 height 17
click at [11, 70] on input "checkbox" at bounding box center [13, 70] width 7 height 13
checkbox input "true"
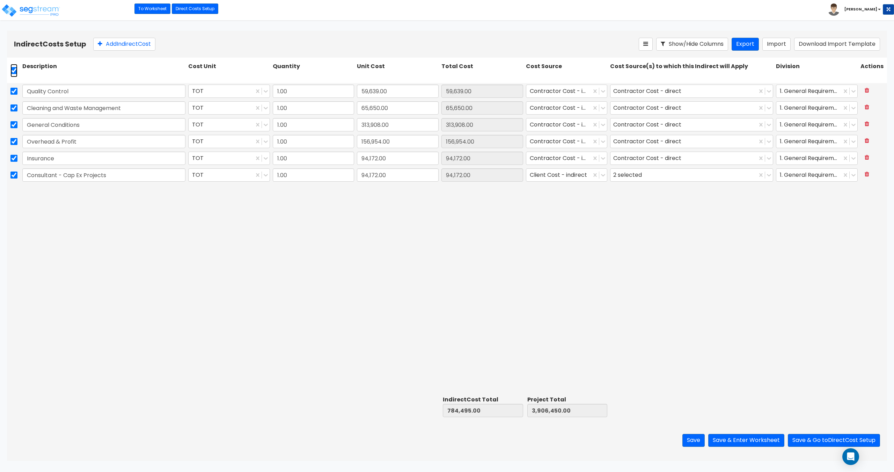
checkbox input "true"
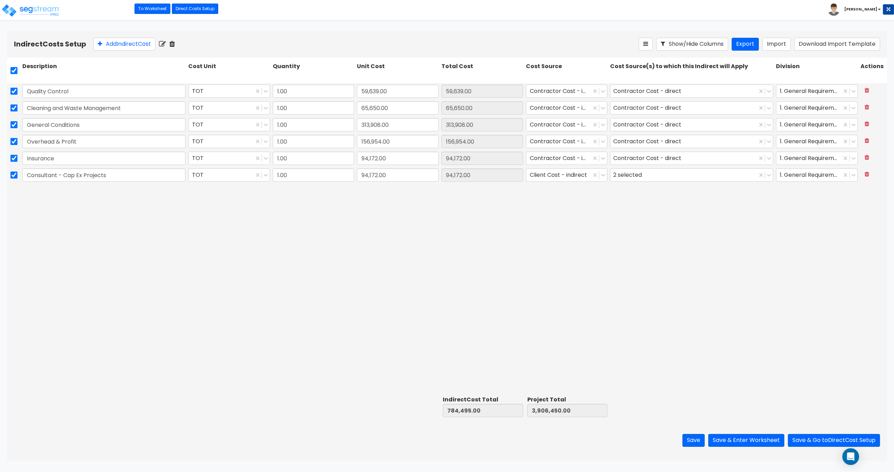
click at [175, 43] on icon at bounding box center [172, 44] width 6 height 7
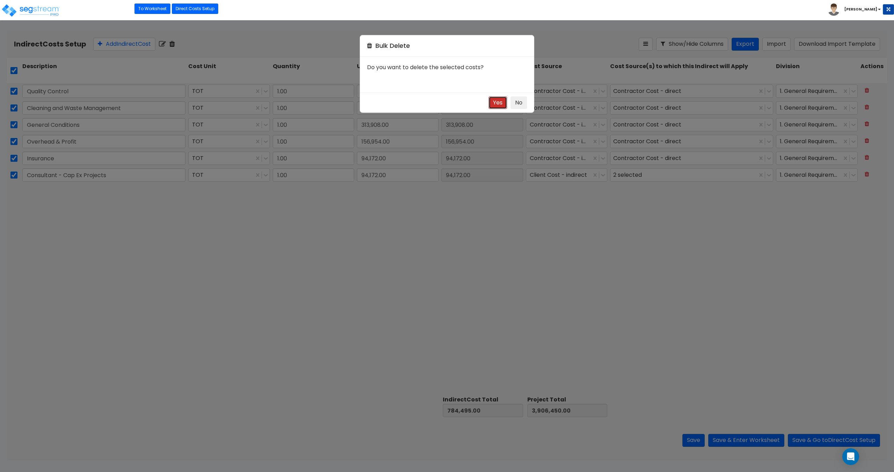
click at [502, 103] on button "Yes" at bounding box center [498, 102] width 19 height 13
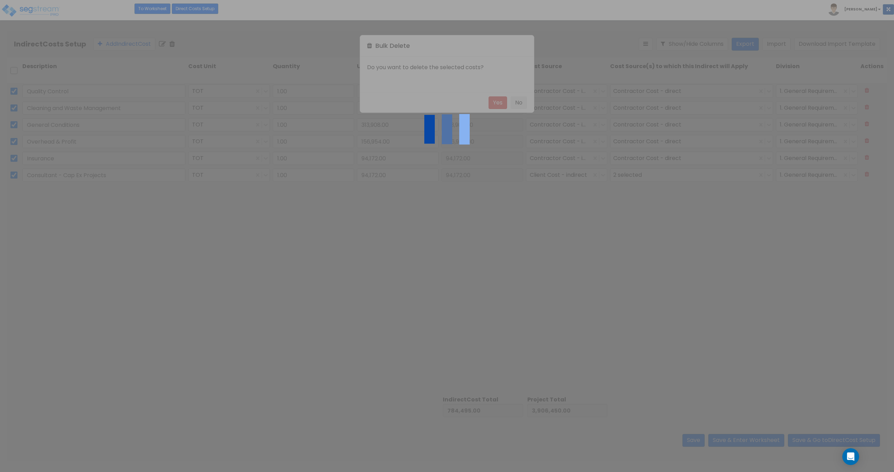
checkbox input "false"
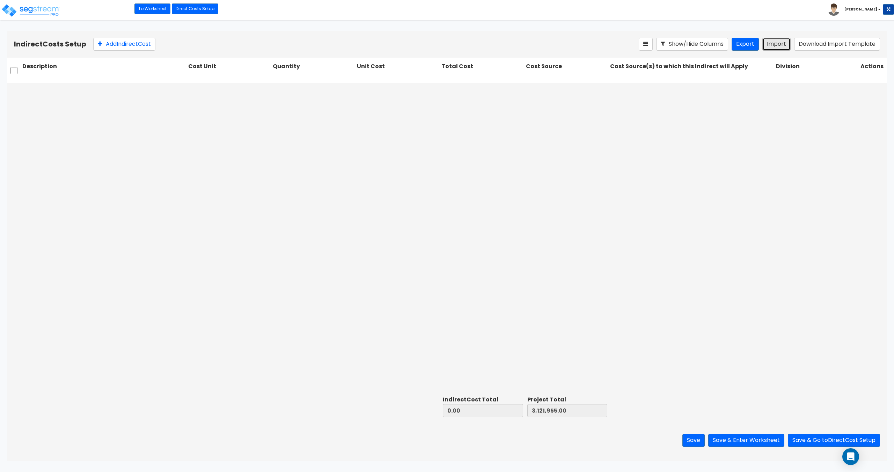
click at [788, 46] on button "Import" at bounding box center [777, 44] width 28 height 13
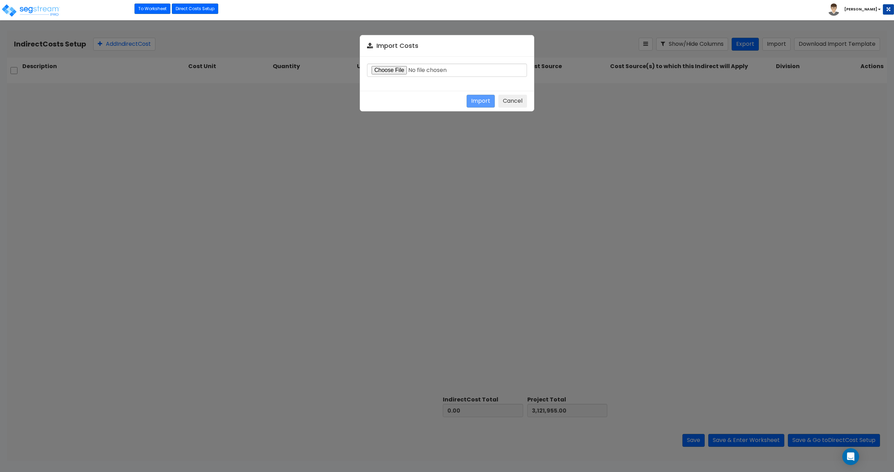
click at [355, 70] on div "Import Costs Import Cancel" at bounding box center [447, 236] width 894 height 472
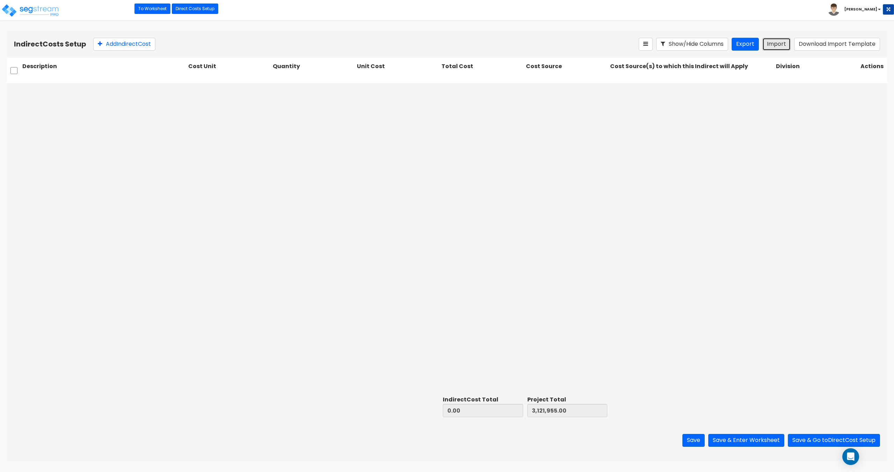
click at [781, 48] on button "Import" at bounding box center [777, 44] width 28 height 13
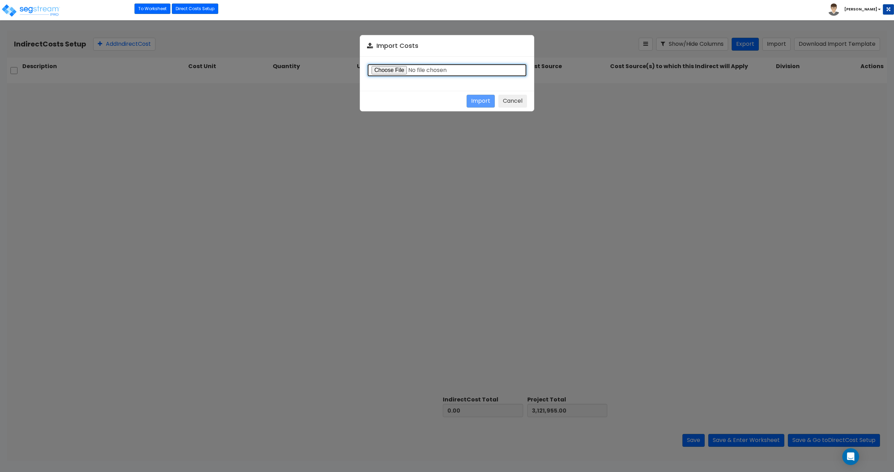
click at [401, 69] on input "file" at bounding box center [447, 70] width 160 height 13
type input "C:\fakepath\Indirect costs 37251.csv"
click at [484, 102] on button "Import" at bounding box center [481, 101] width 28 height 13
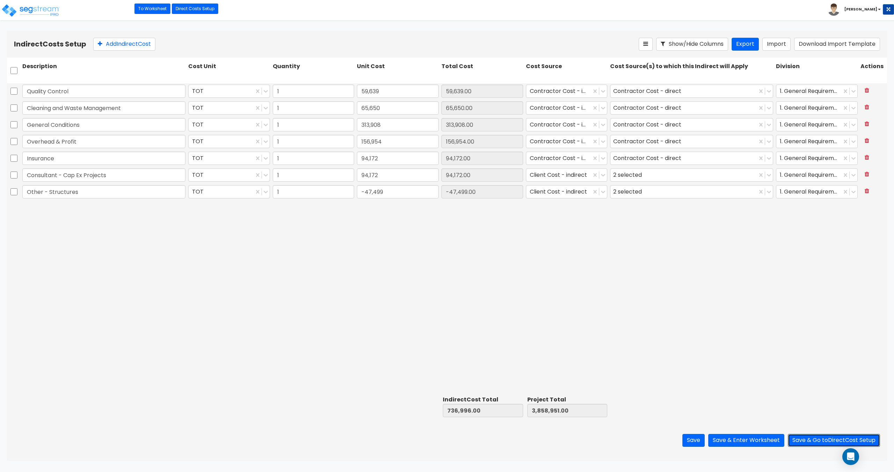
click at [811, 438] on button "Save & Go to Direct Cost Setup" at bounding box center [834, 440] width 92 height 13
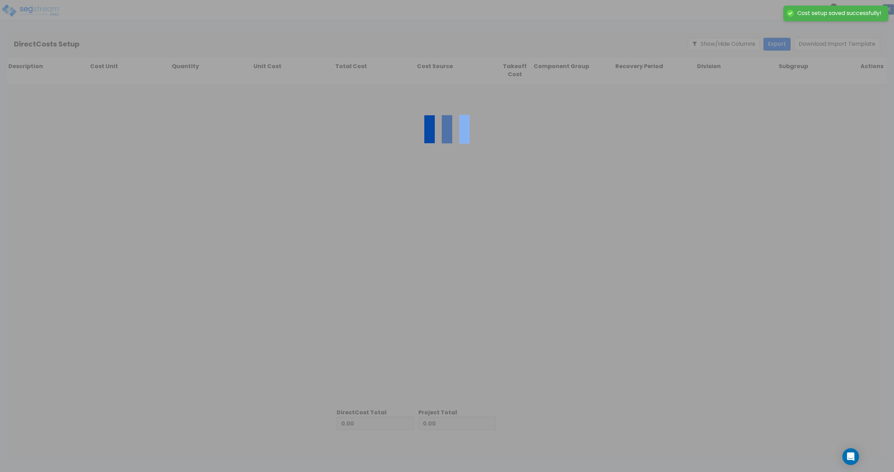
type input "736,996.00"
type input "3,121,955.00"
type input "3,858,951.00"
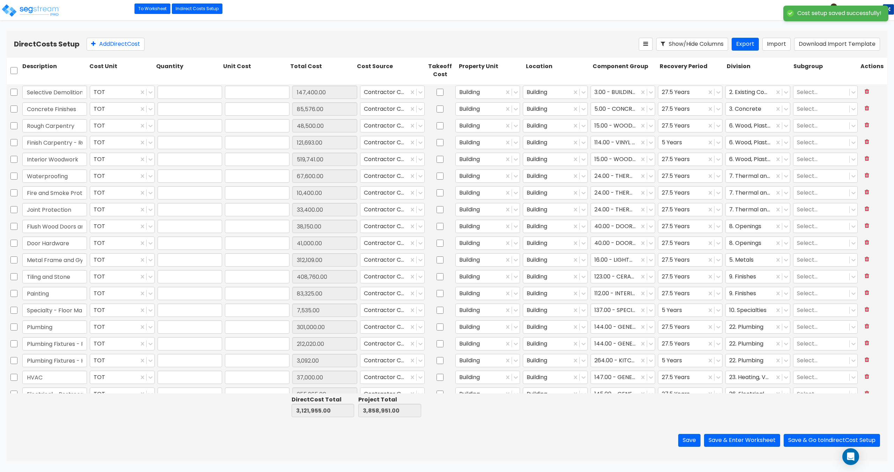
type input "1.00"
type input "147,400.00"
type input "1.00"
type input "85,576.00"
type input "1.00"
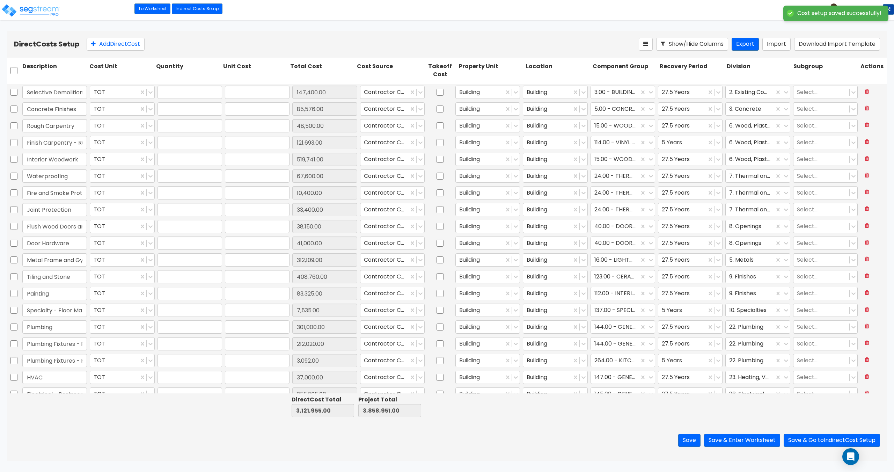
type input "48,500.00"
type input "1.00"
type input "121,693.00"
type input "1.00"
type input "519,741.00"
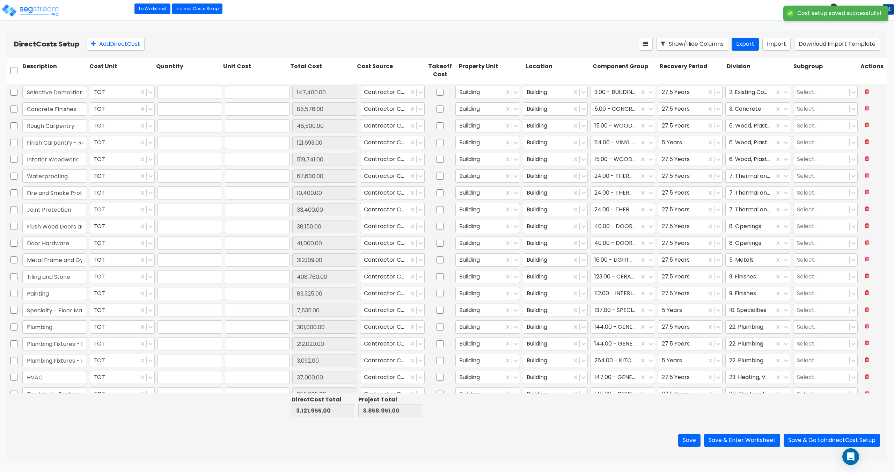
type input "1.00"
type input "67,600.00"
type input "1.00"
type input "10,400.00"
type input "1.00"
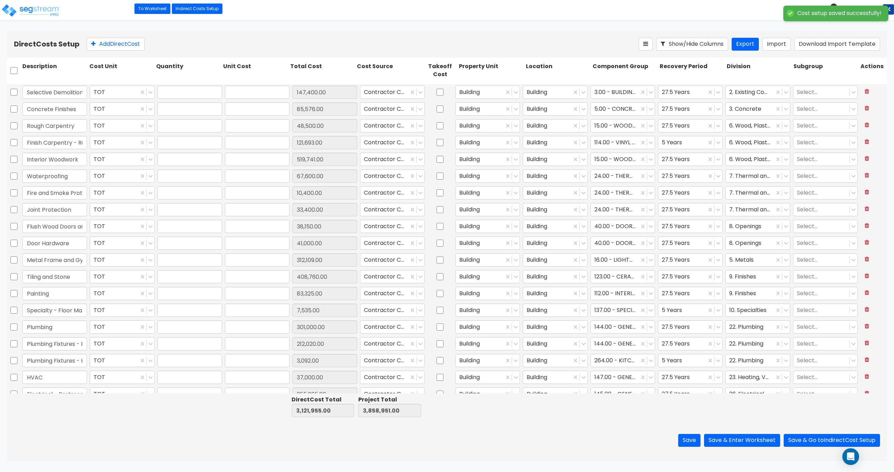
type input "33,400.00"
type input "1.00"
type input "38,150.00"
type input "1.00"
type input "41,000.00"
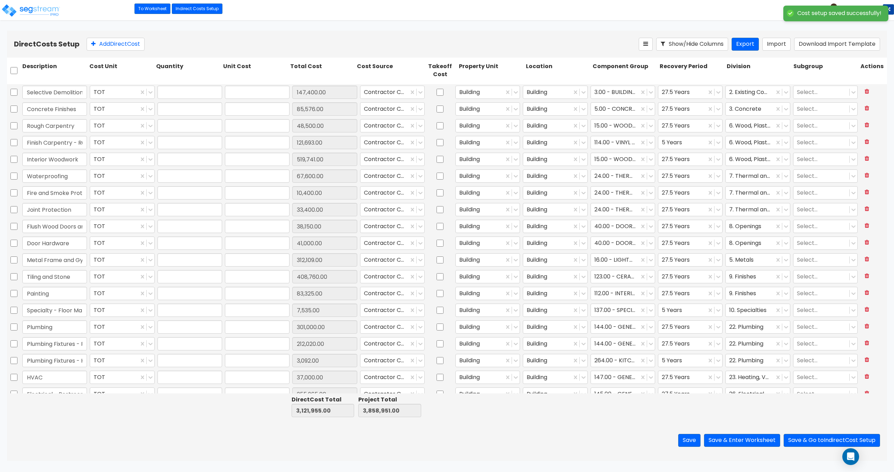
type input "1.00"
type input "312,109.00"
type input "1.00"
type input "408,760.00"
type input "1.00"
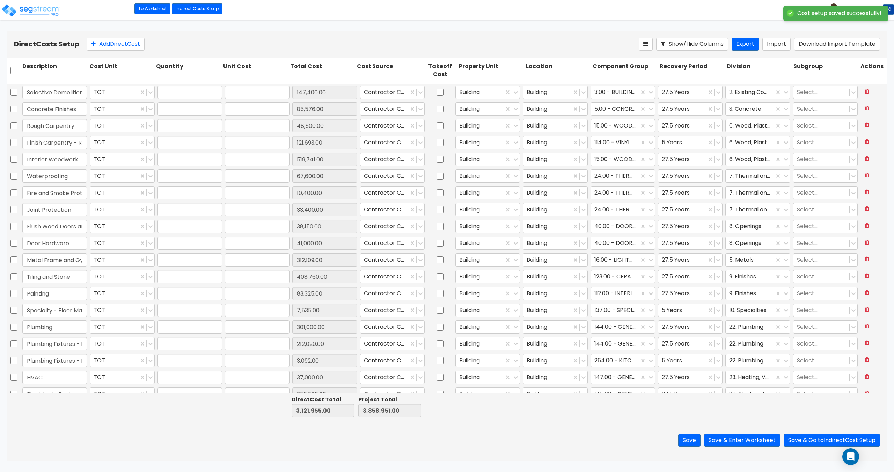
type input "83,325.00"
type input "1.00"
type input "7,535.00"
type input "1.00"
type input "301,000.00"
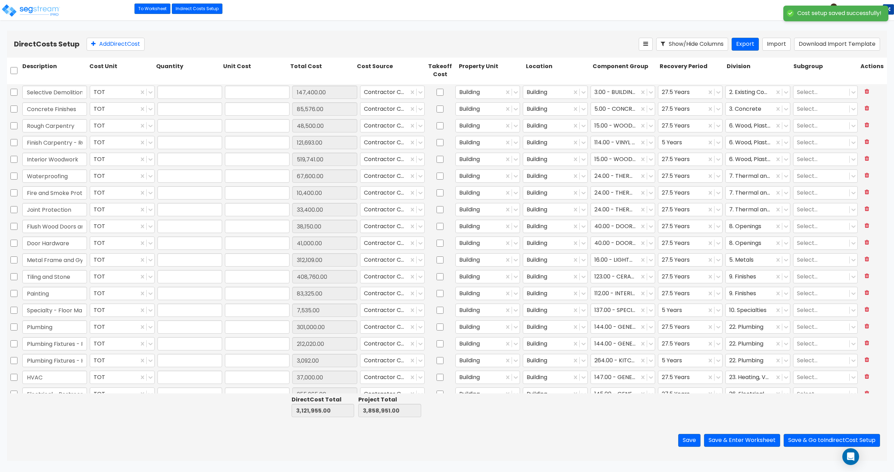
type input "1.00"
type input "212,020.00"
type input "1.00"
type input "3,092.00"
type input "1.00"
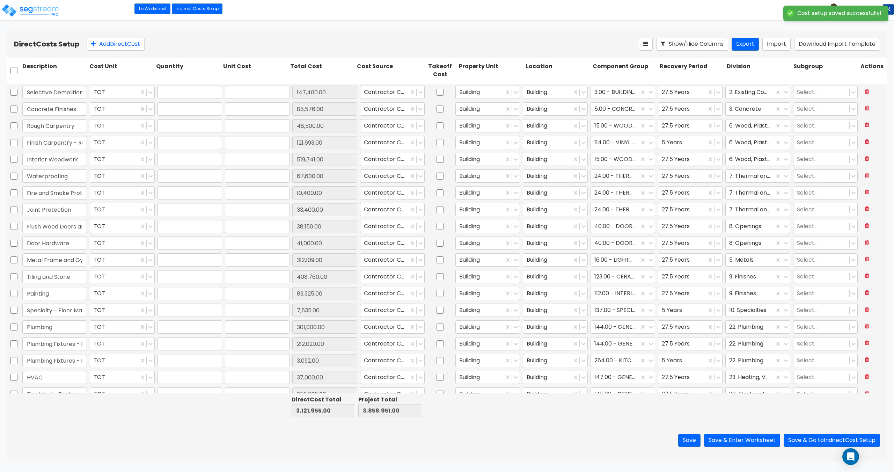
type input "37,000.00"
type input "1.00"
type input "255,965.00"
type input "1.00"
type input "89,935.00"
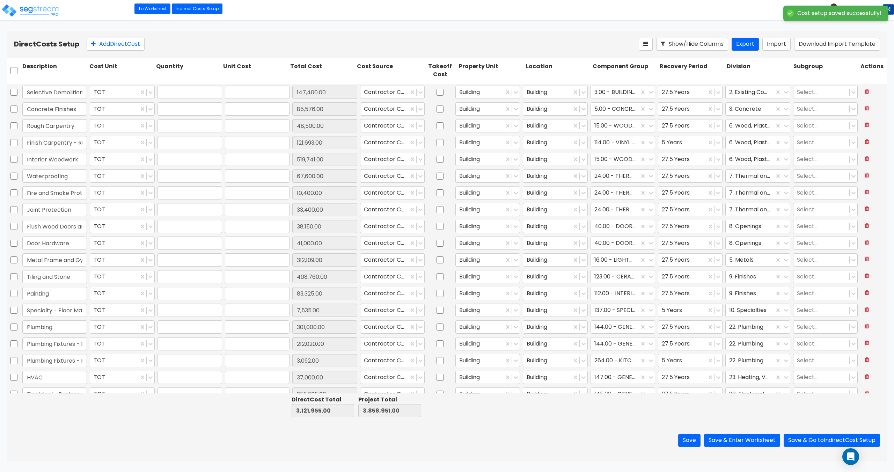
type input "1.00"
type input "33,581.00"
type input "1.00"
type input "100,072.00"
type input "1.00"
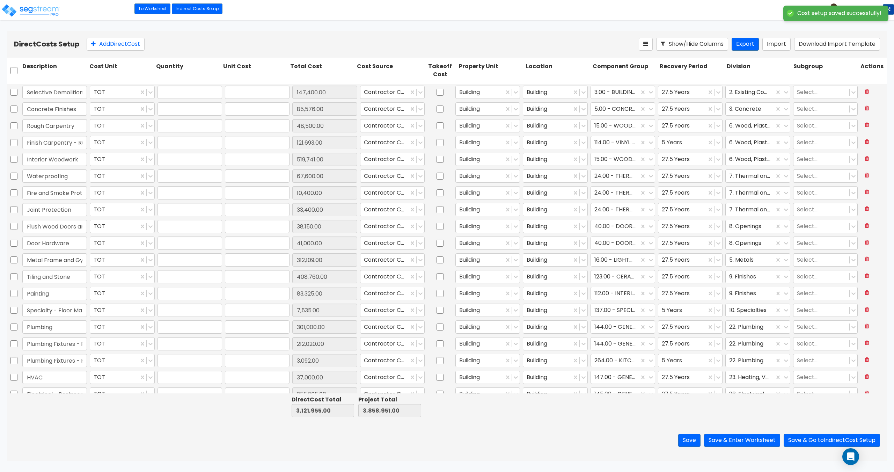
type input "2,462.00"
type input "1.00"
type input "156,009.00"
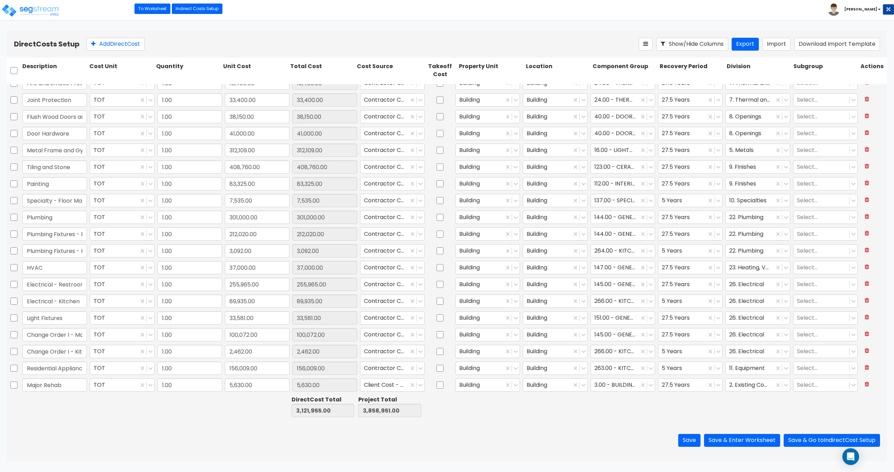
scroll to position [110, 0]
click at [68, 219] on input "Plumbing" at bounding box center [54, 216] width 65 height 13
click at [64, 215] on input "Plumbing" at bounding box center [54, 216] width 65 height 13
click at [746, 44] on button "Export" at bounding box center [745, 44] width 27 height 13
click at [16, 68] on input "checkbox" at bounding box center [13, 70] width 7 height 13
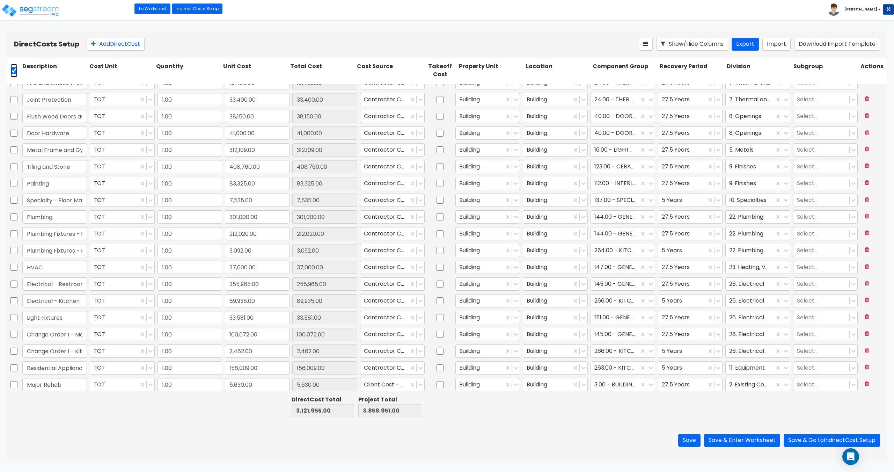
checkbox input "true"
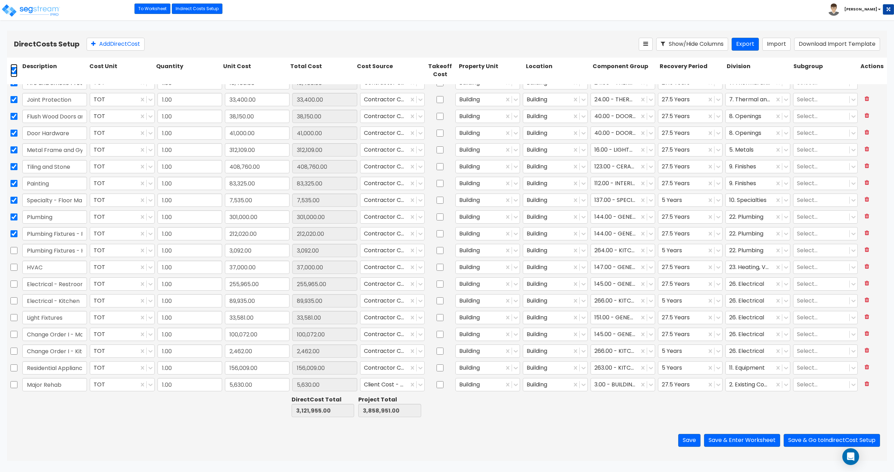
checkbox input "true"
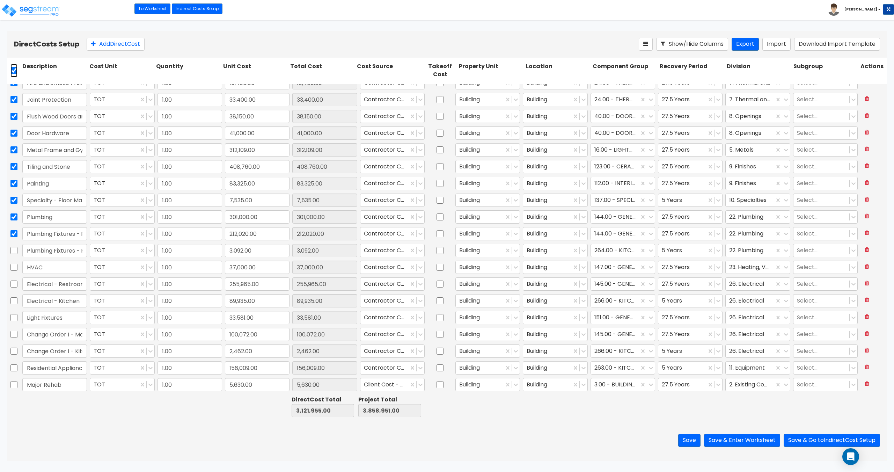
checkbox input "true"
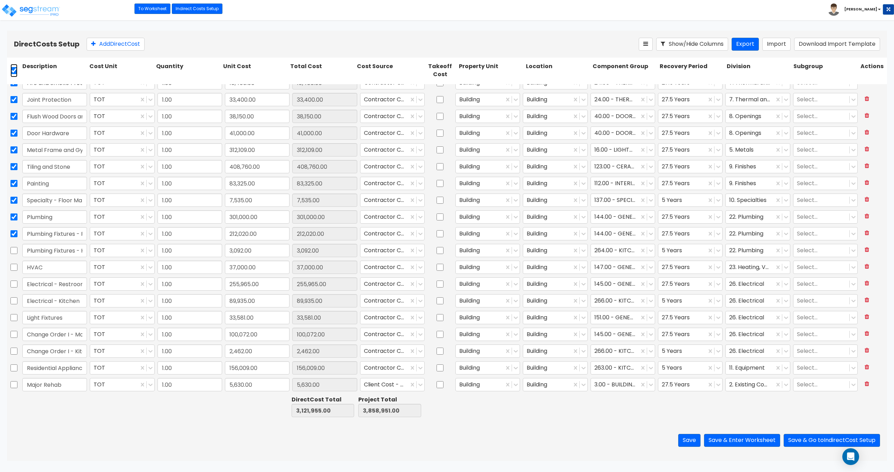
checkbox input "true"
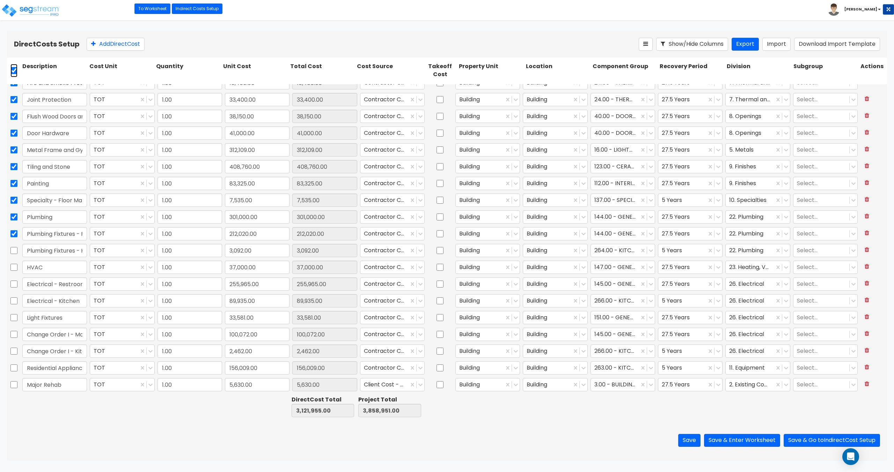
checkbox input "true"
click at [164, 45] on icon at bounding box center [162, 44] width 6 height 7
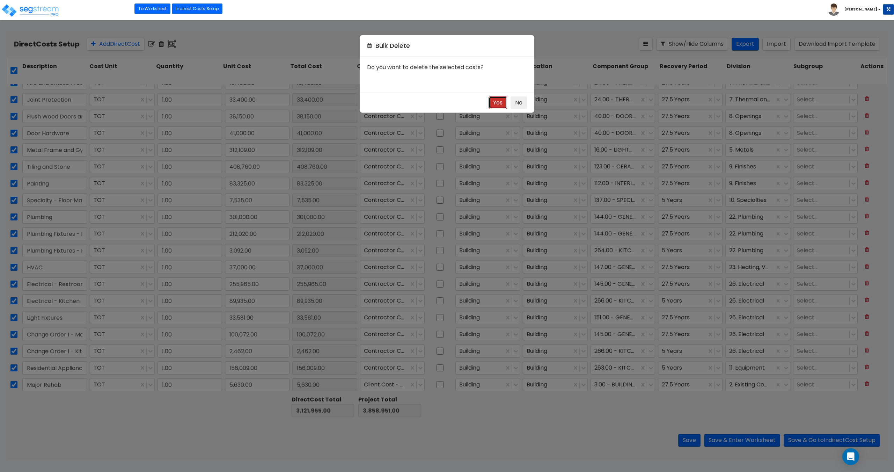
click at [498, 98] on button "Yes" at bounding box center [498, 102] width 19 height 13
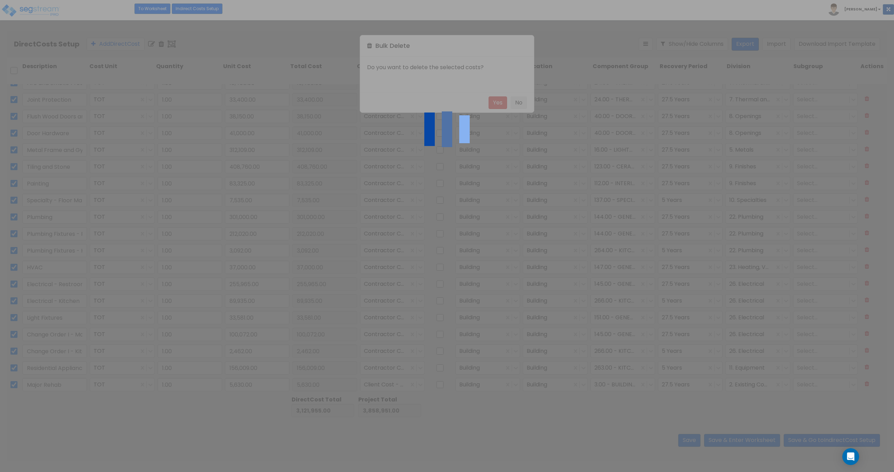
type input "0.00"
type input "736,996.00"
checkbox input "false"
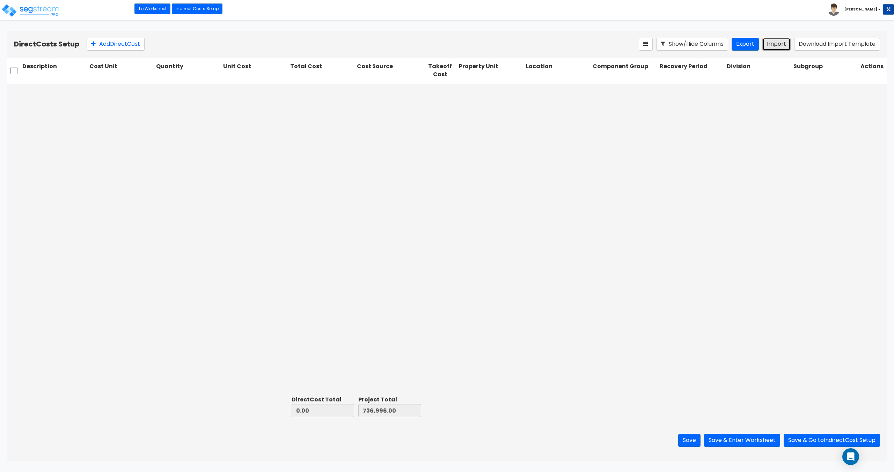
click at [770, 42] on button "Import" at bounding box center [777, 44] width 28 height 13
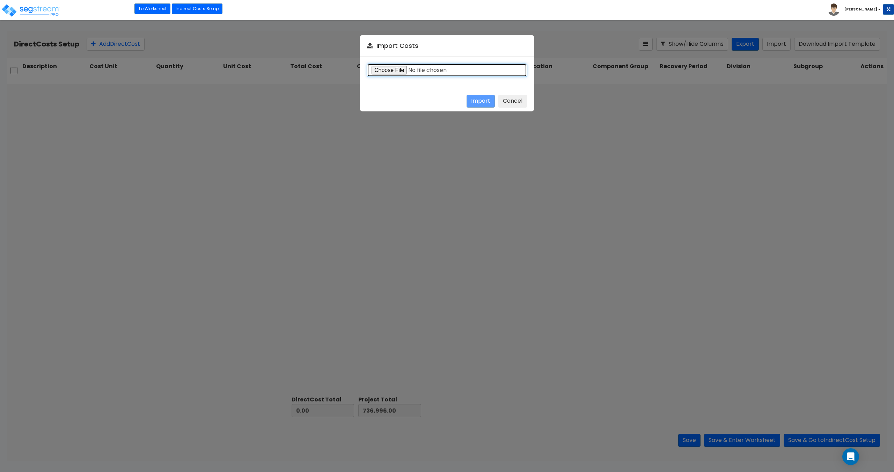
click at [376, 70] on input "file" at bounding box center [447, 70] width 160 height 13
type input "C:\fakepath\Direct costs 37251.csv"
click at [481, 104] on button "Import" at bounding box center [481, 101] width 28 height 13
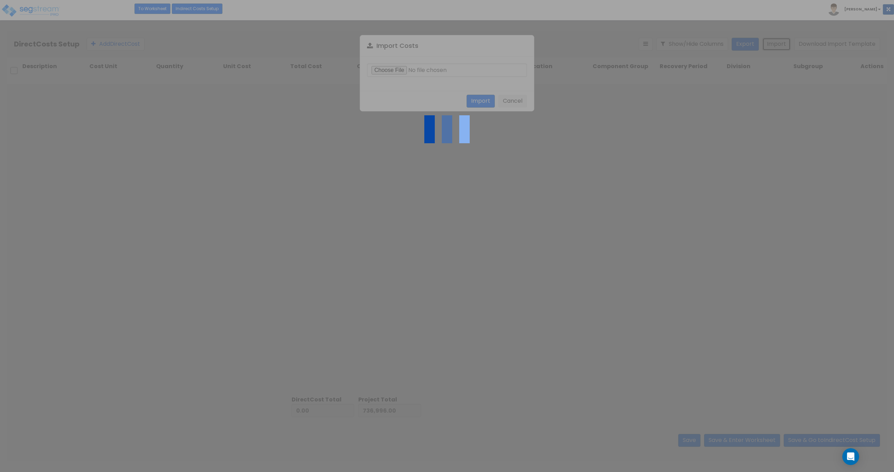
type input "3,121,955.00"
type input "3,858,951.00"
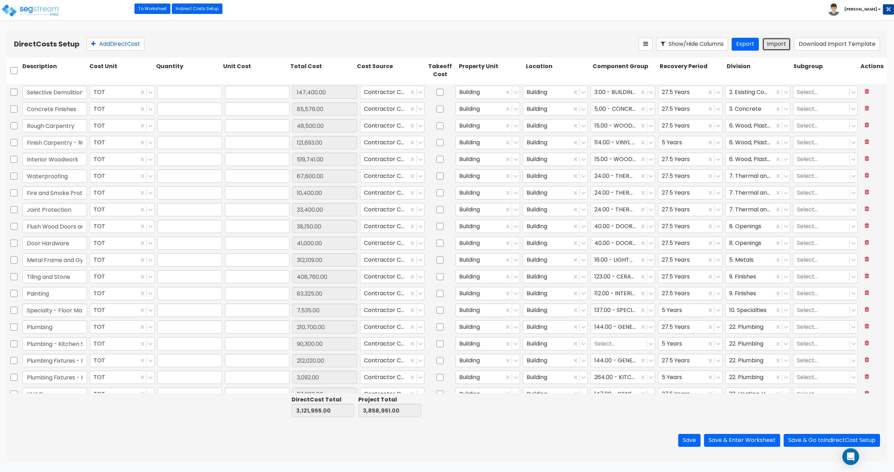
type input "1"
type input "147,400"
type input "1"
type input "85,576"
type input "1"
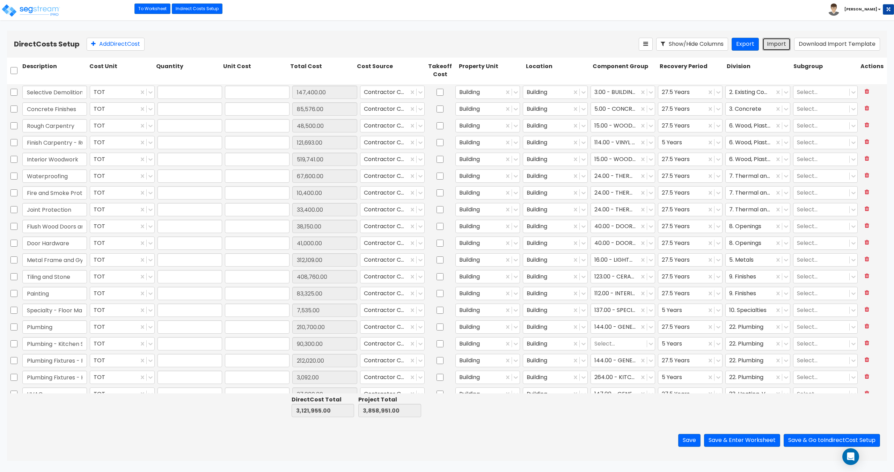
type input "48,500"
type input "1"
type input "121,693"
type input "1"
type input "519,741"
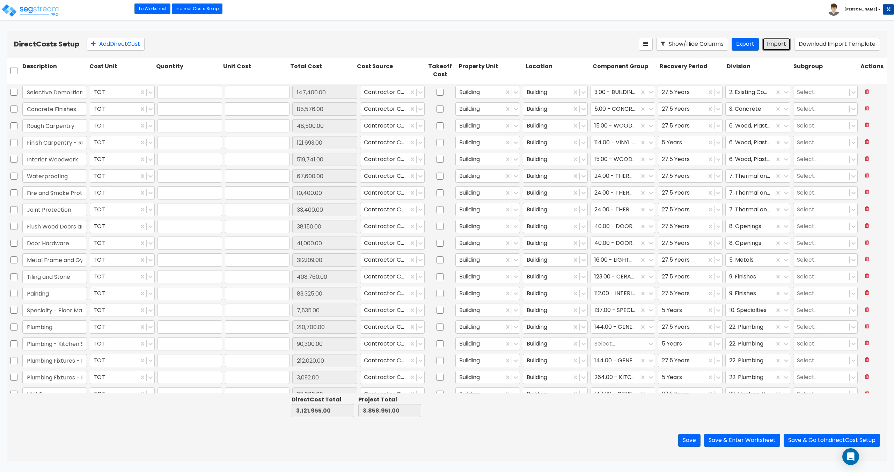
type input "1"
type input "67,600"
type input "1"
type input "10,400"
type input "1"
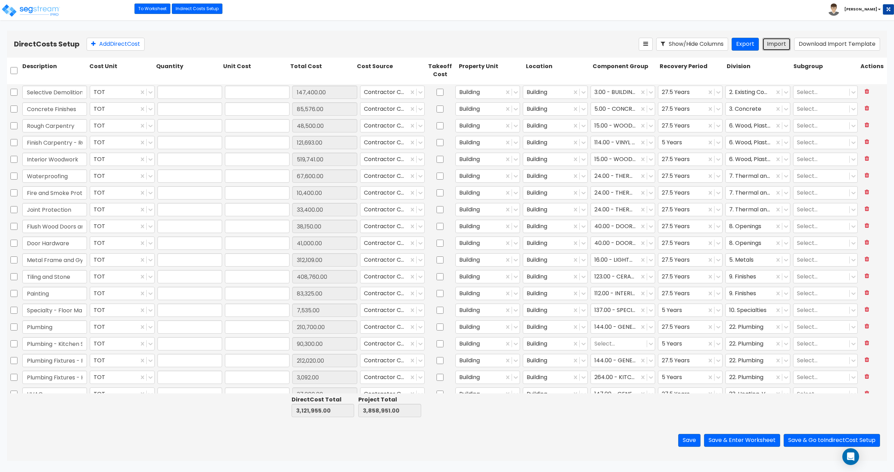
type input "33,400"
type input "1"
type input "38,150"
type input "1"
type input "41,000"
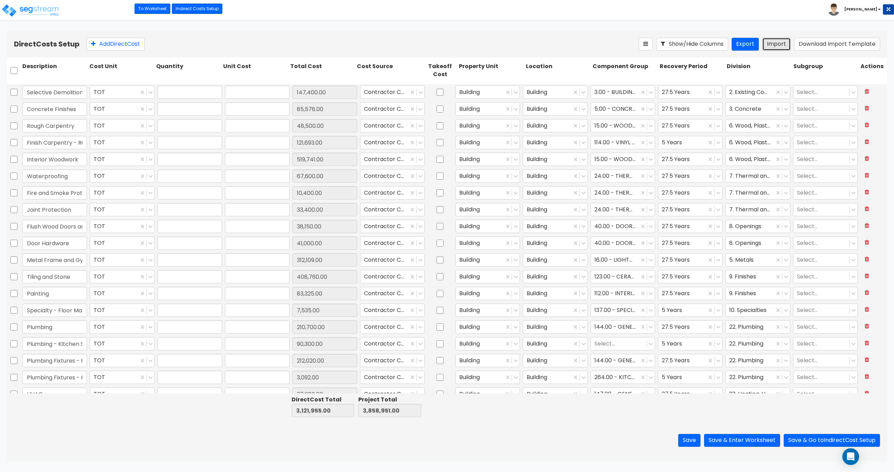
type input "1"
type input "312,109"
type input "1"
type input "408,760"
type input "1"
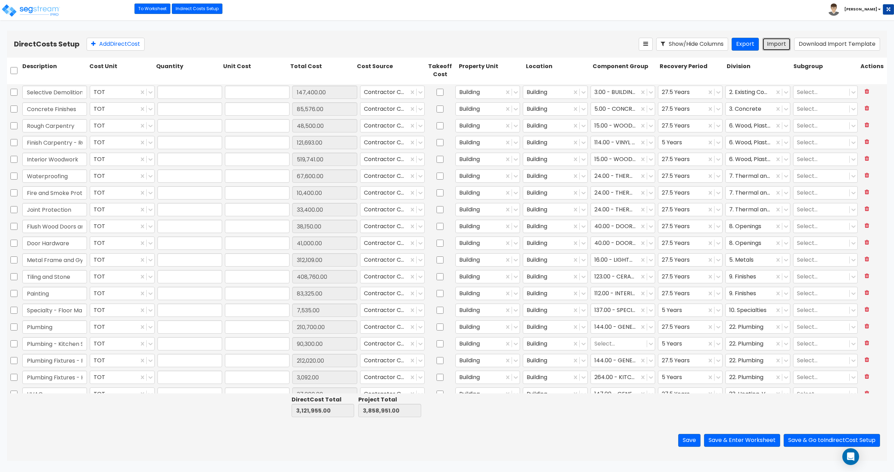
type input "83,325"
type input "1"
type input "7,535"
type input "1"
type input "210,700"
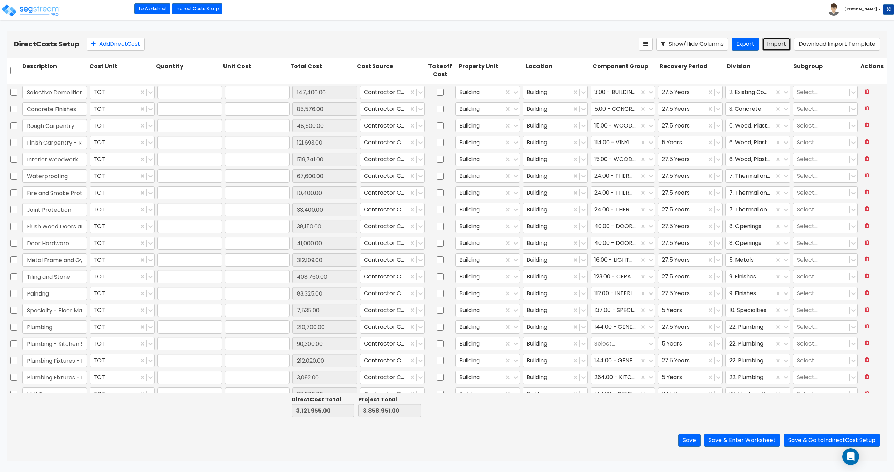
type input "1"
type input "90,300"
type input "1"
type input "212,020"
type input "1"
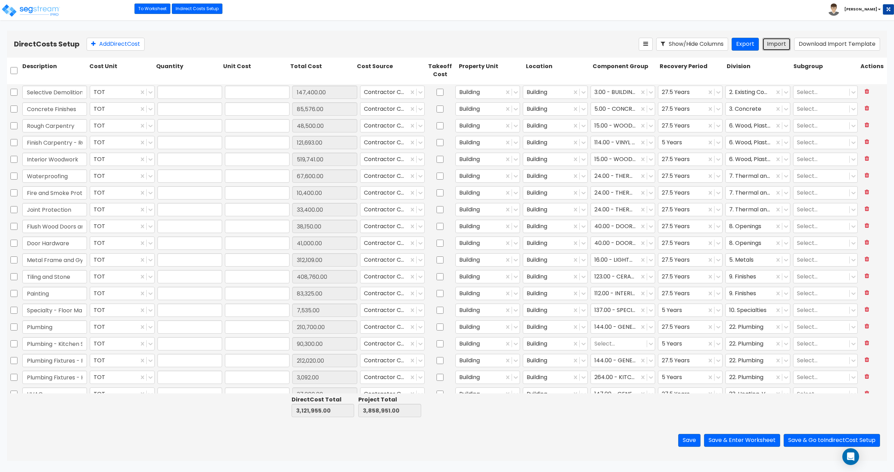
type input "3,092"
type input "1"
type input "37,000"
type input "1"
type input "255,965"
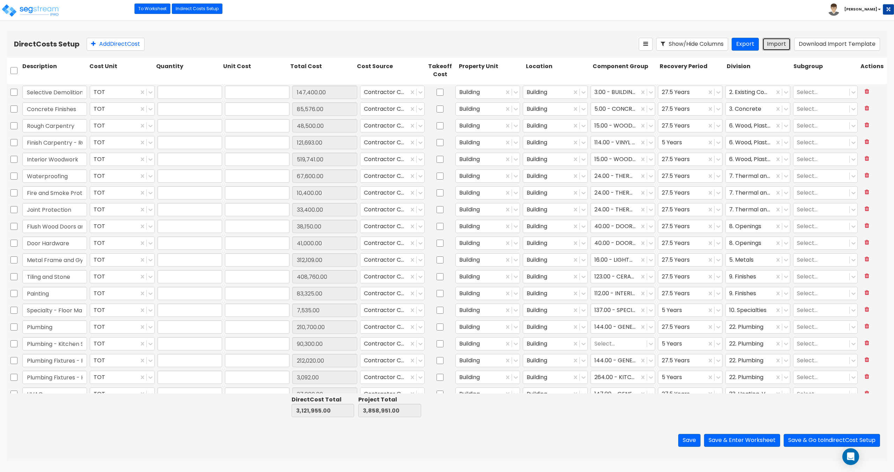
type input "1"
type input "89,935"
type input "1"
type input "33,581"
type input "1"
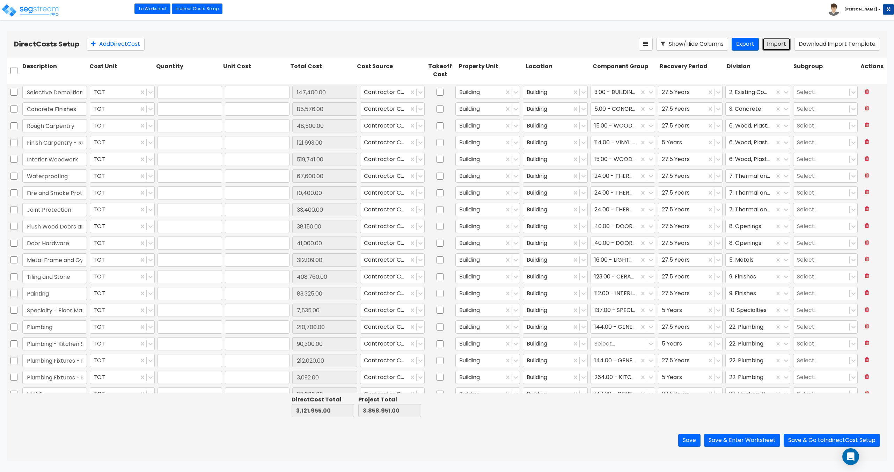
type input "100,072"
type input "1"
type input "2,462"
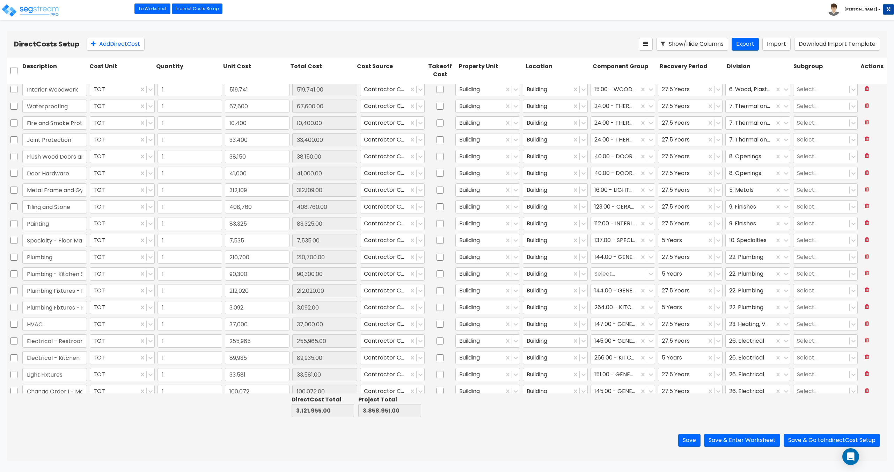
click at [285, 31] on div "Direct Costs Setup Add Direct Cost Show/Hide Columns Export Import Download Imp…" at bounding box center [447, 44] width 880 height 27
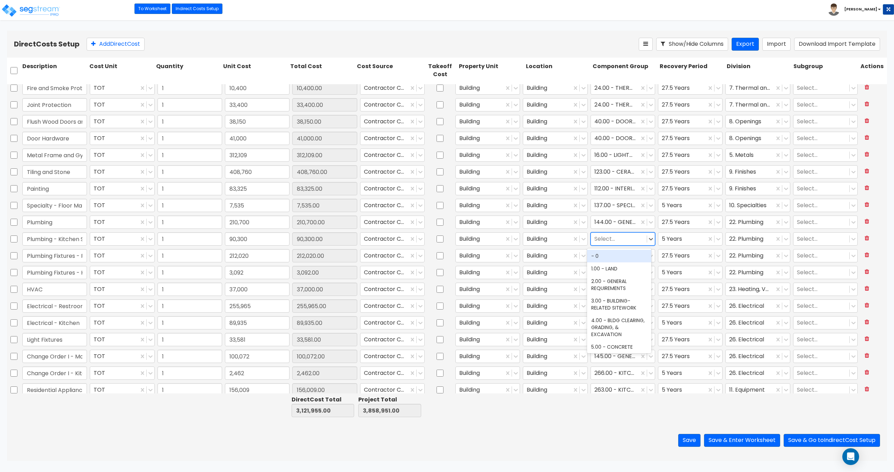
click at [614, 239] on div at bounding box center [619, 238] width 49 height 9
type input "kitchen pl"
click at [612, 260] on div "264.00 - KITCHEN PLUMBING" at bounding box center [619, 260] width 64 height 20
click at [746, 440] on button "Save & Enter Worksheet" at bounding box center [742, 440] width 76 height 13
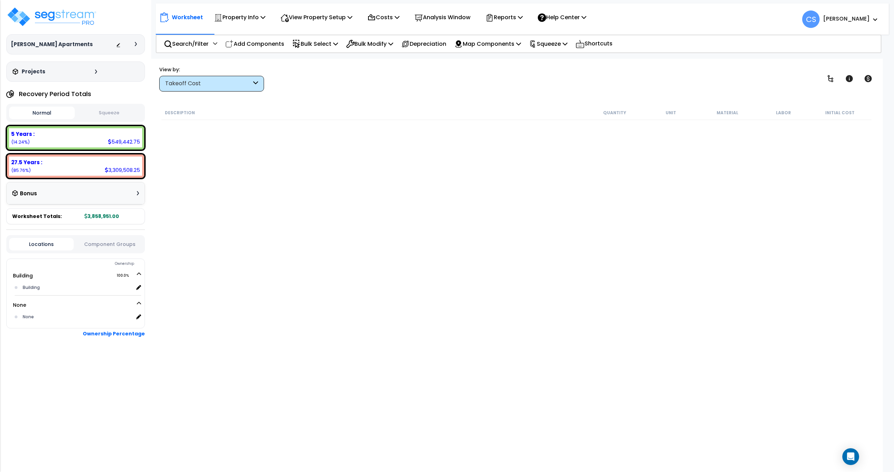
click at [199, 173] on div "Description Quantity Unit Material Labor Initial Cost" at bounding box center [516, 263] width 712 height 316
click at [72, 20] on img at bounding box center [51, 16] width 91 height 21
